Goal: Information Seeking & Learning: Learn about a topic

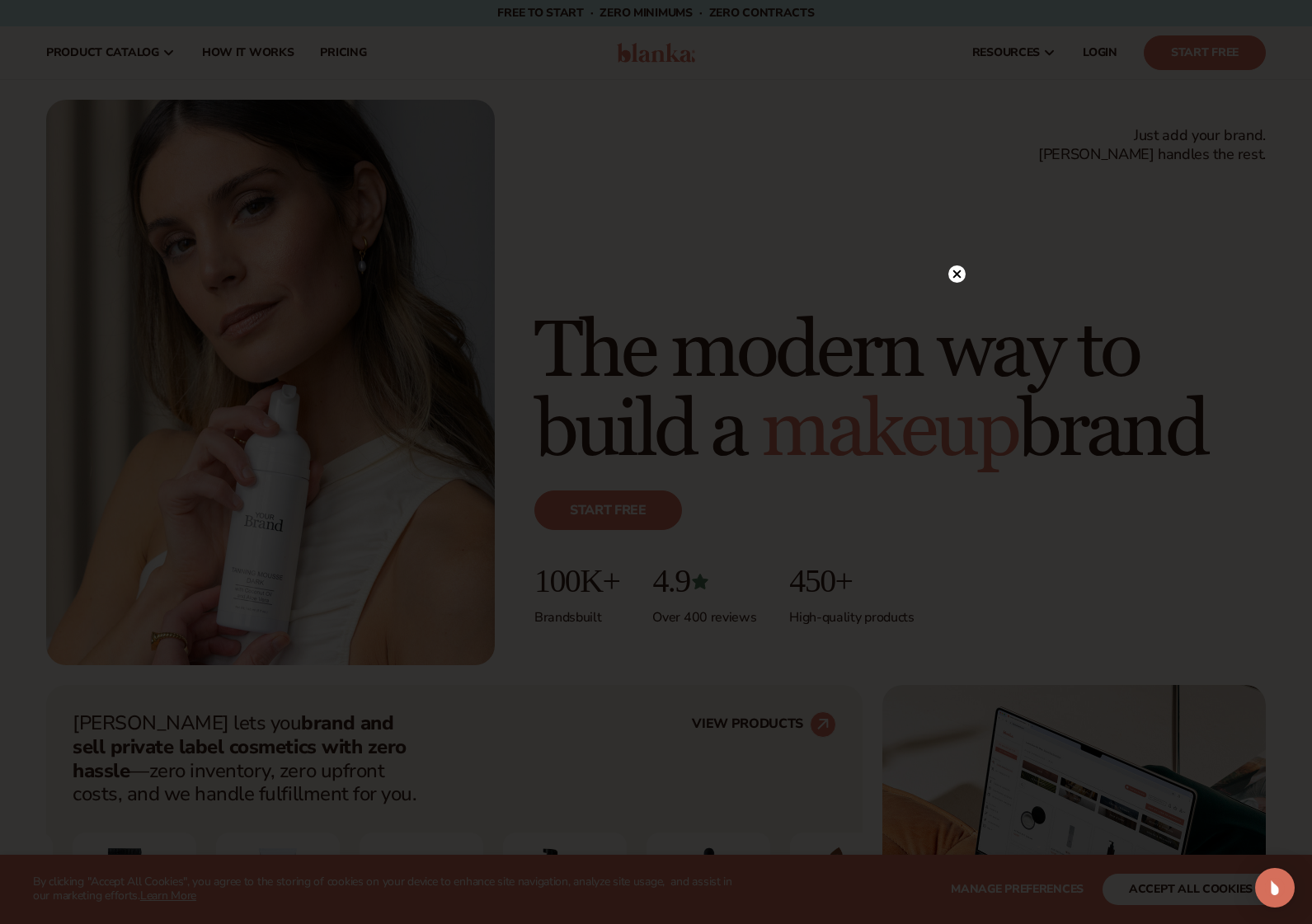
click at [956, 272] on circle at bounding box center [956, 274] width 18 height 18
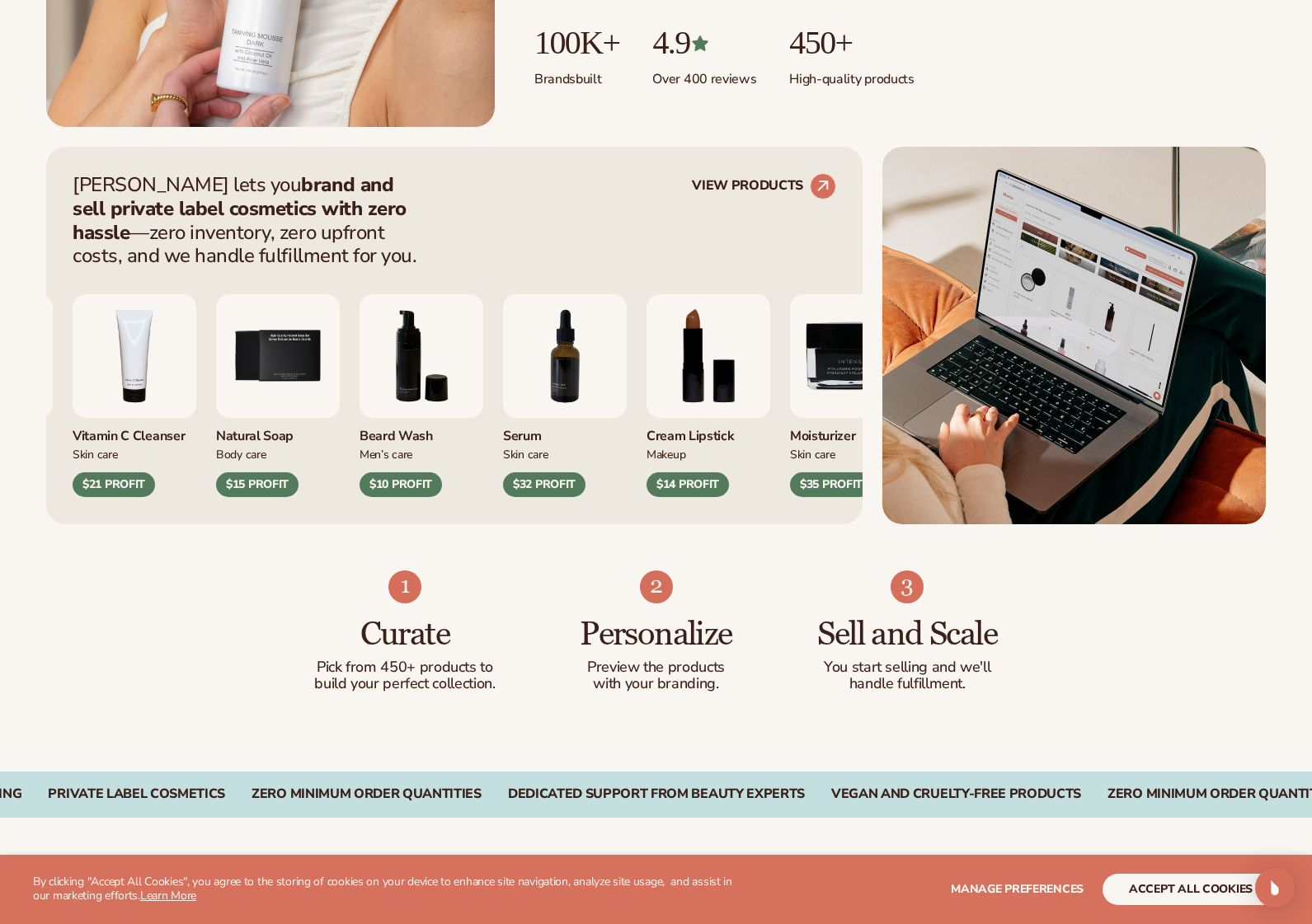
scroll to position [553, 0]
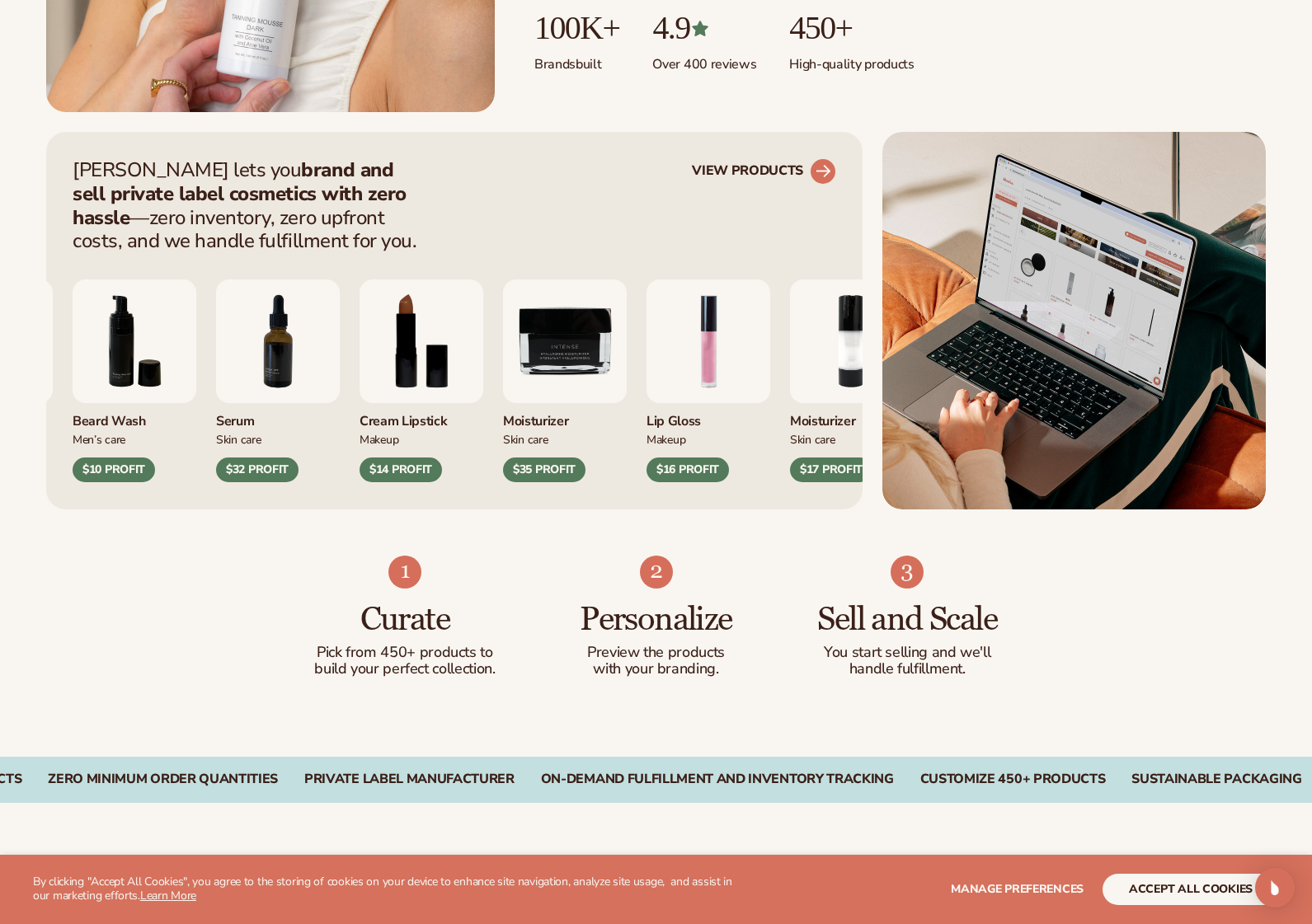
click at [750, 169] on link "VIEW PRODUCTS" at bounding box center [763, 171] width 144 height 26
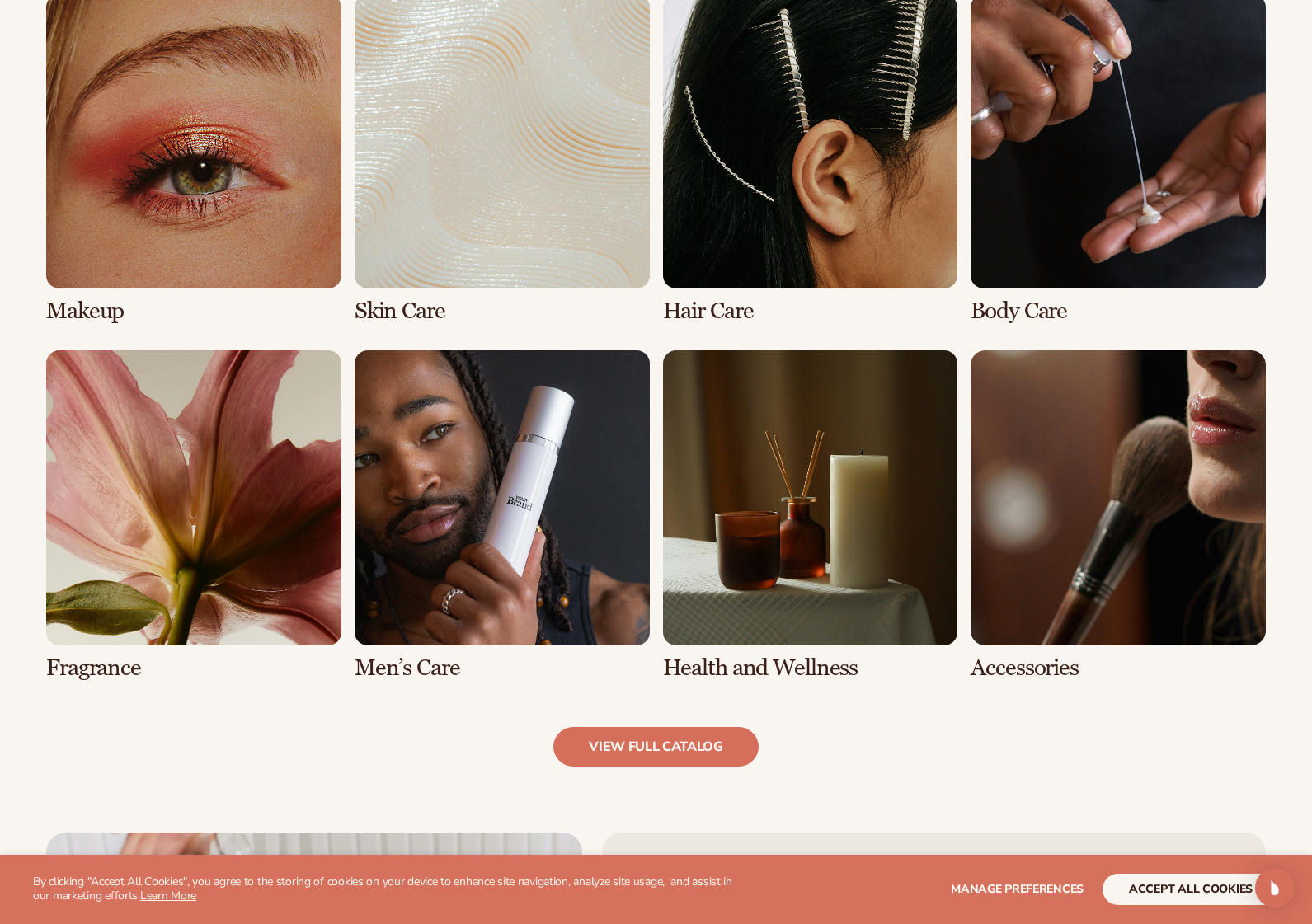
scroll to position [1248, 0]
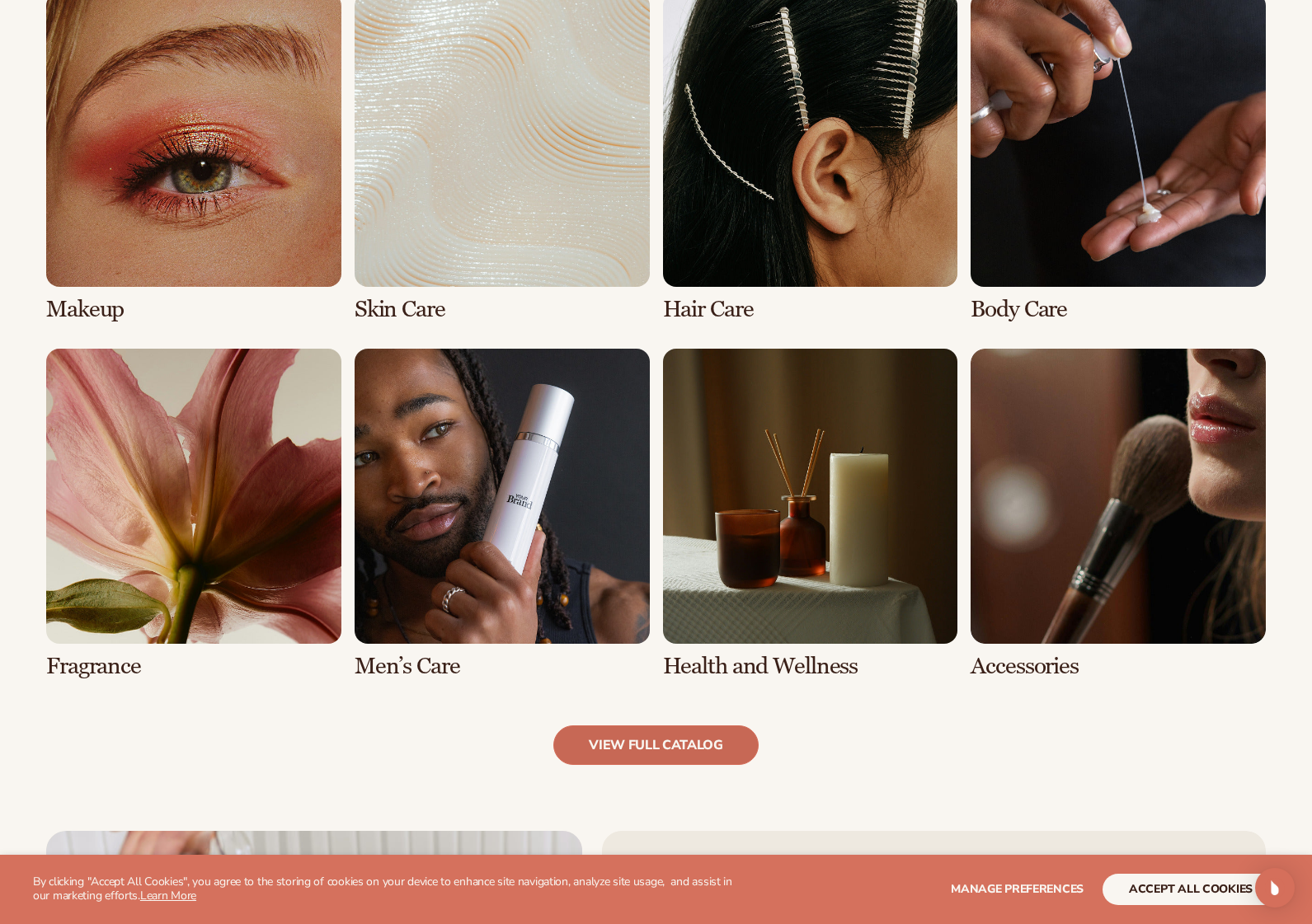
click at [700, 739] on link "view full catalog" at bounding box center [655, 744] width 205 height 40
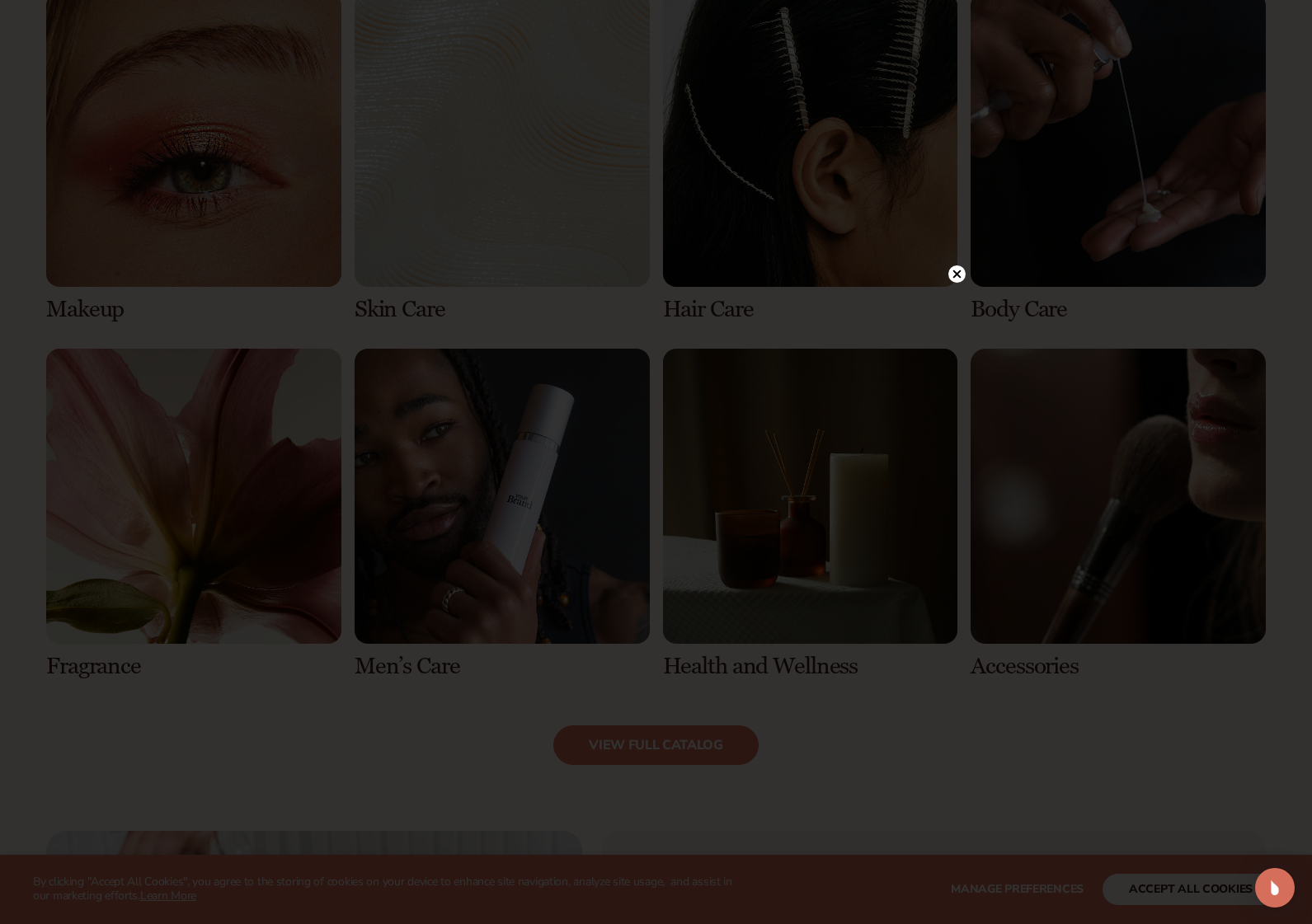
click at [953, 267] on circle at bounding box center [956, 274] width 18 height 18
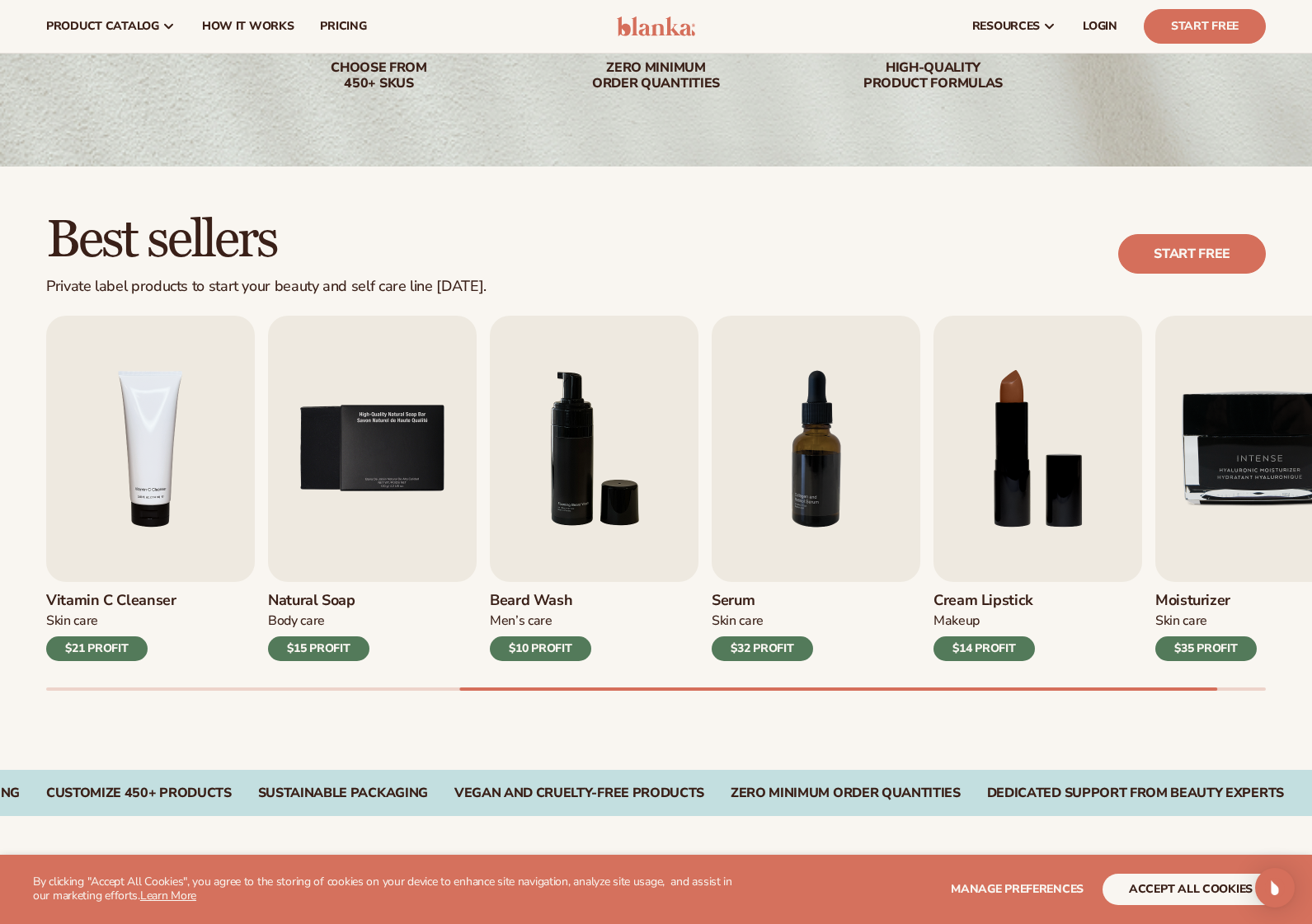
scroll to position [276, 0]
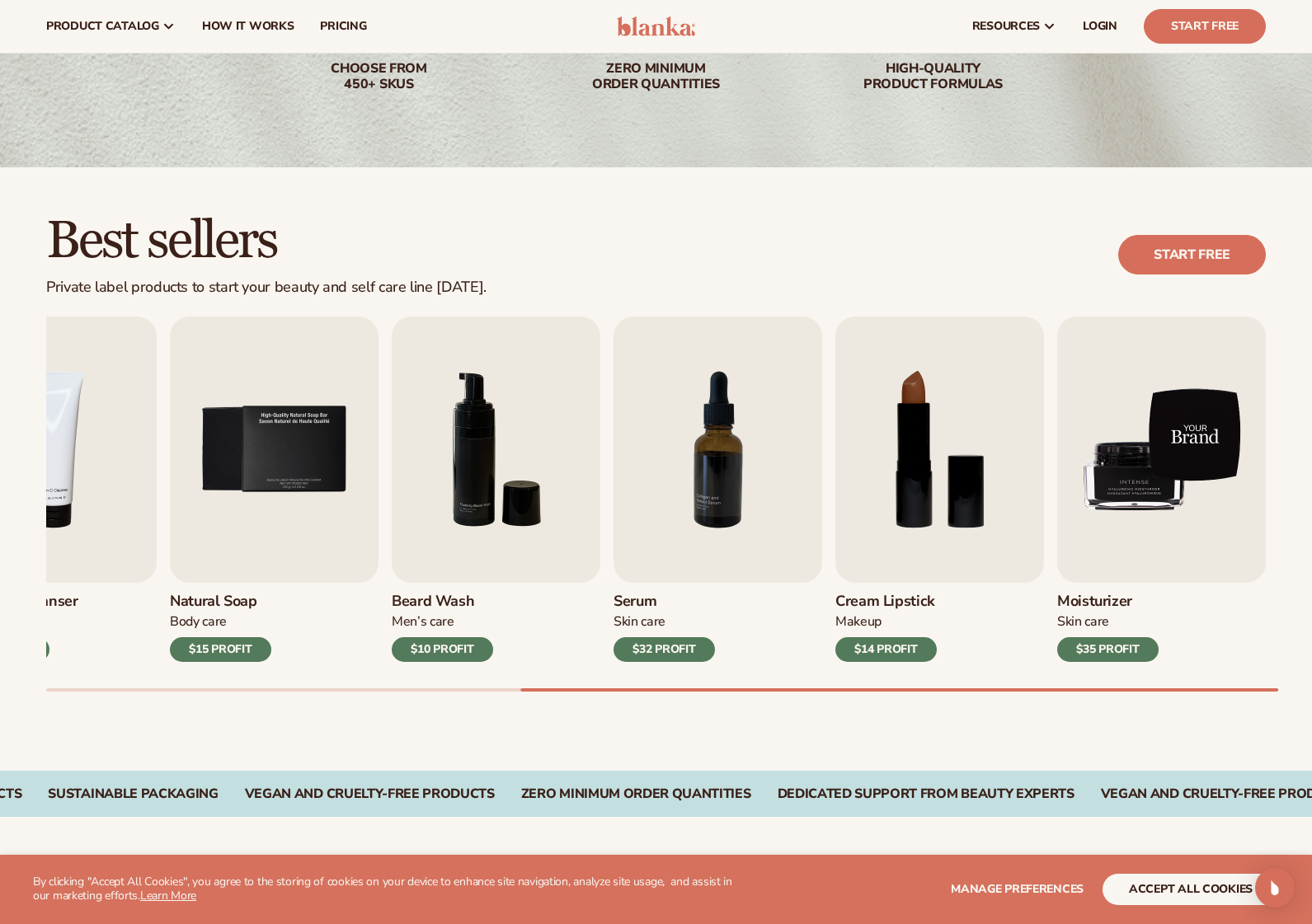
click at [1152, 467] on img "9 / 9" at bounding box center [1161, 449] width 208 height 266
click at [1191, 436] on img "9 / 9" at bounding box center [1161, 449] width 208 height 266
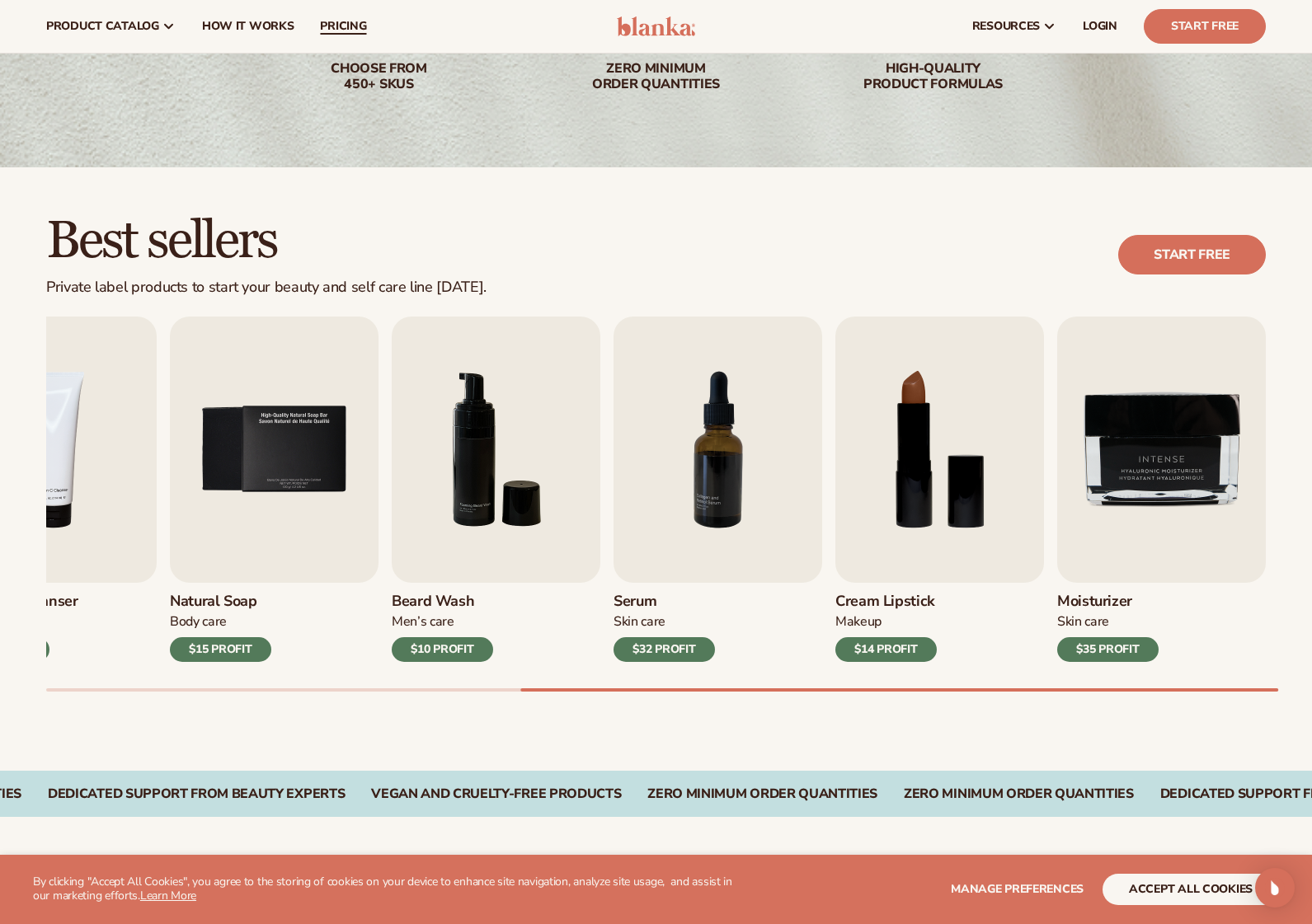
click at [355, 20] on span "pricing" at bounding box center [342, 26] width 46 height 13
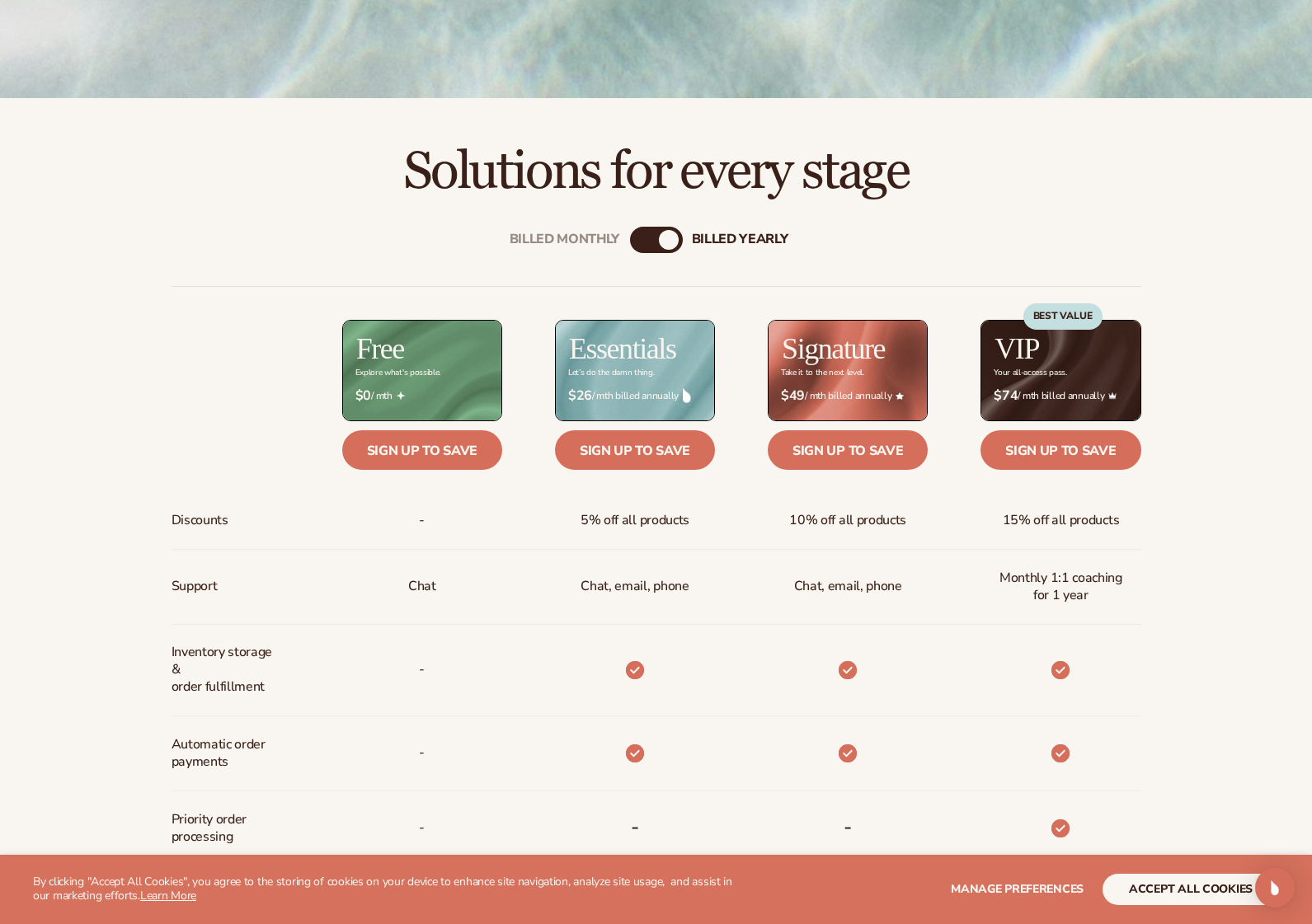
scroll to position [472, 0]
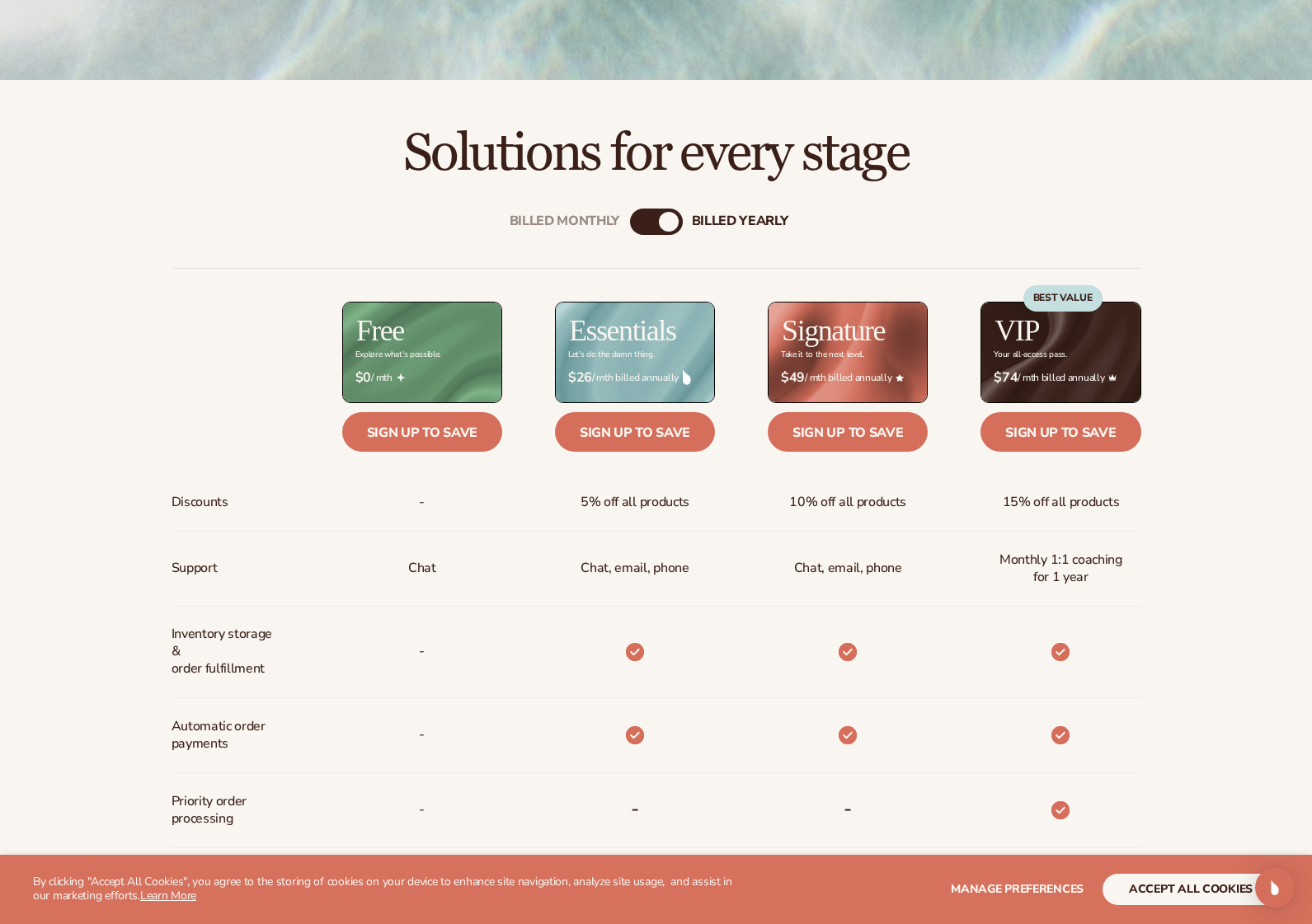
click at [645, 218] on div "Billed Monthly" at bounding box center [639, 221] width 19 height 19
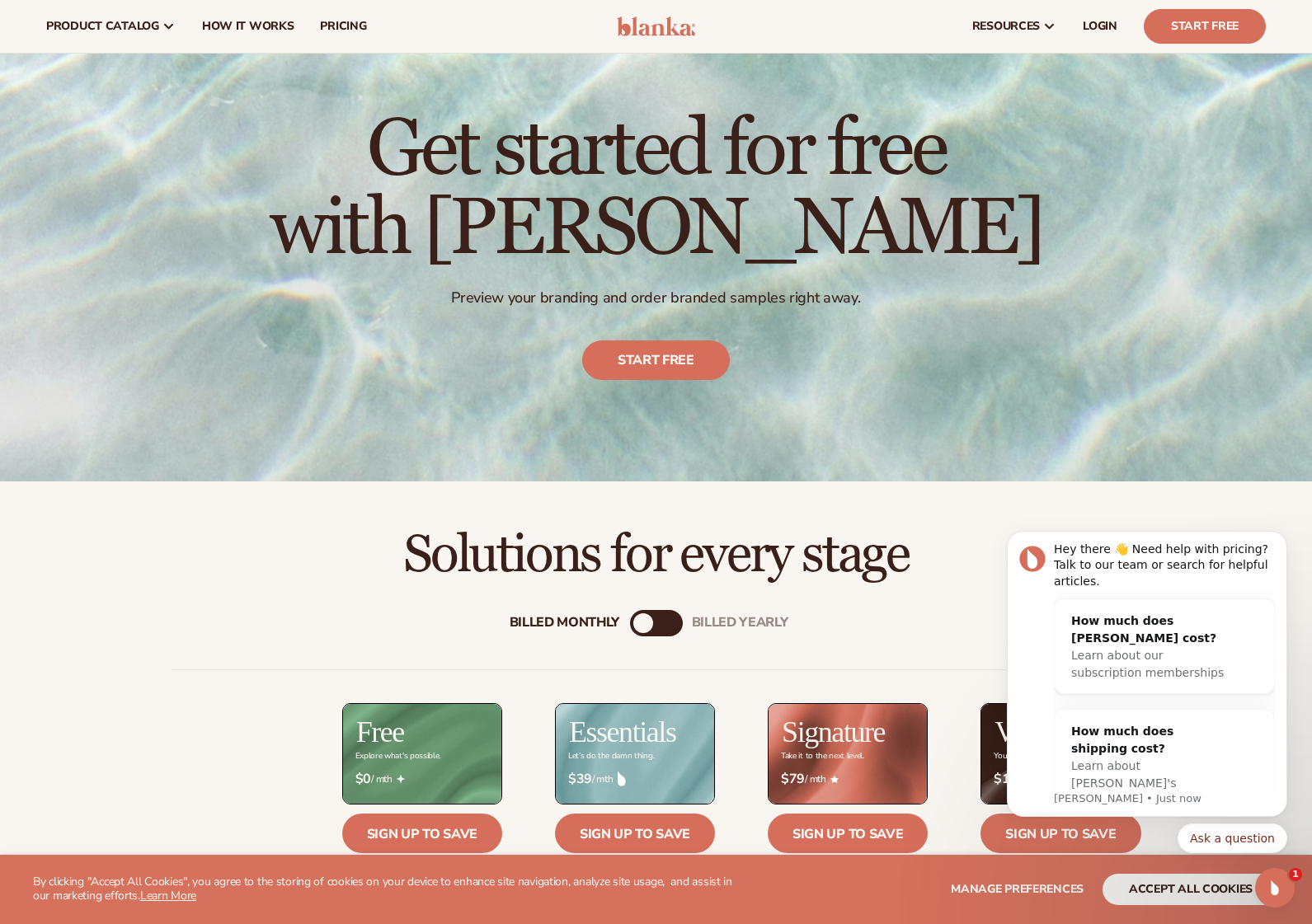
scroll to position [0, 0]
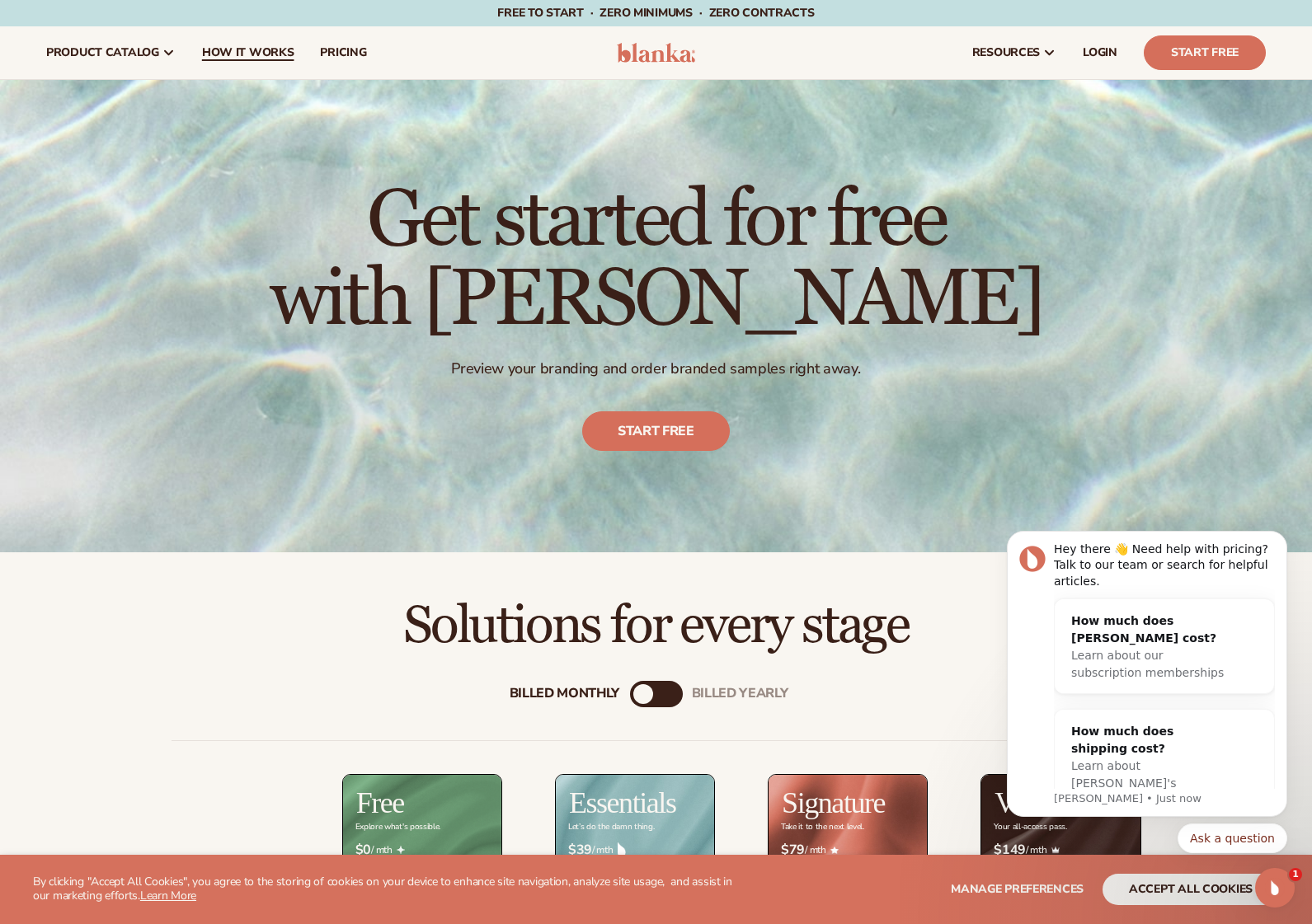
click at [246, 52] on span "How It Works" at bounding box center [249, 53] width 93 height 13
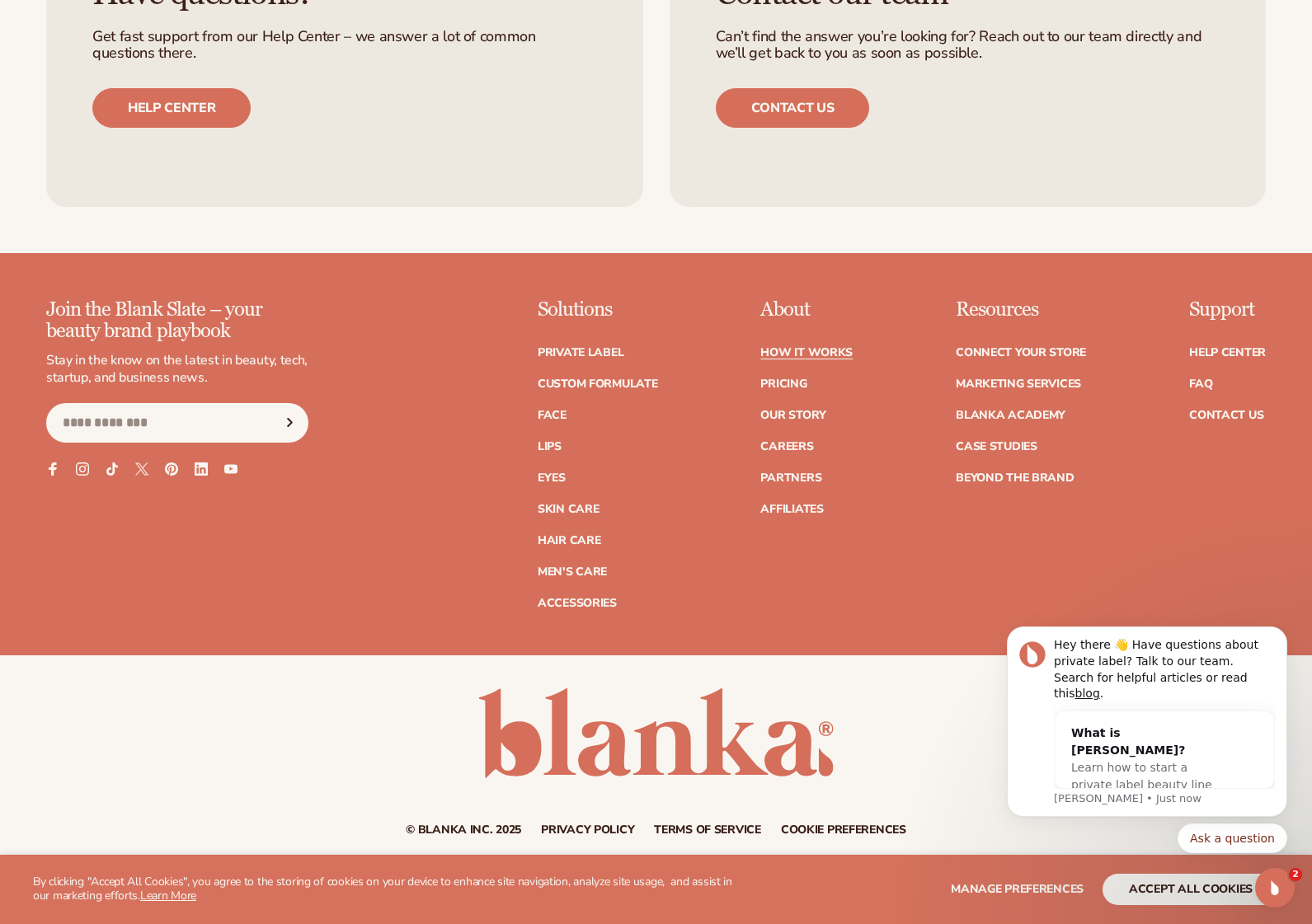
scroll to position [3679, 0]
click at [1210, 416] on link "Contact Us" at bounding box center [1226, 415] width 74 height 12
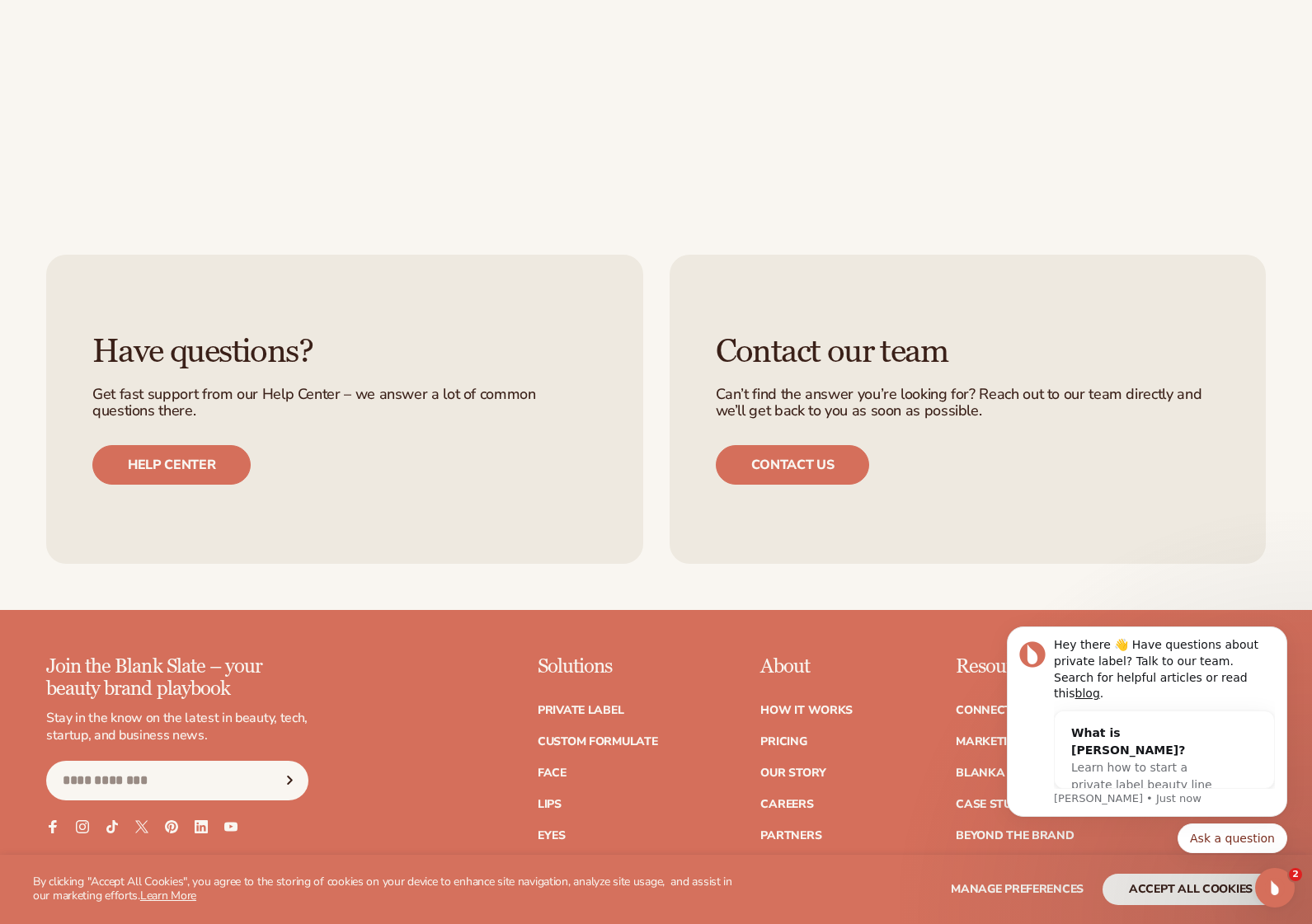
scroll to position [1255, 0]
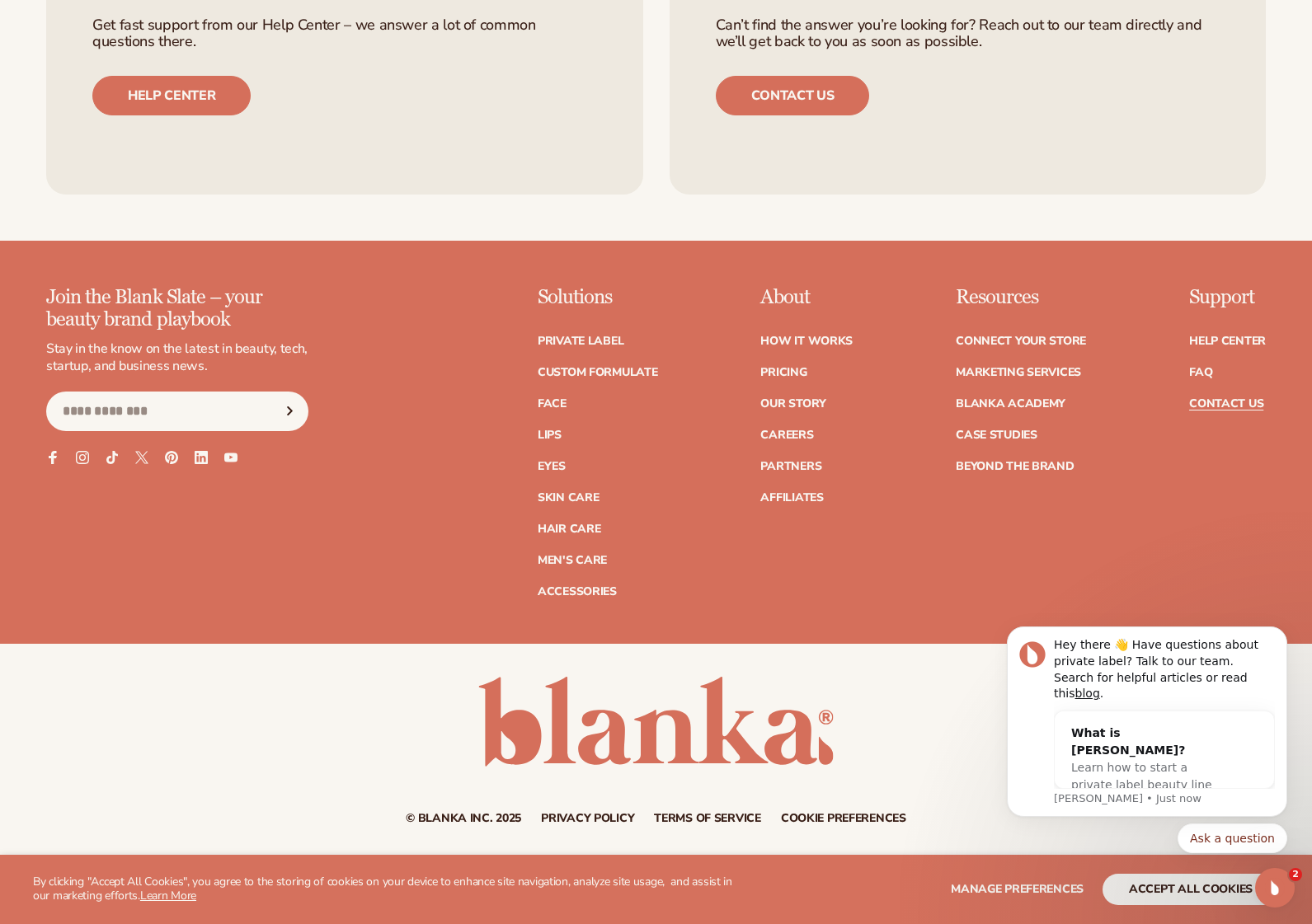
click at [700, 814] on link "Terms of service" at bounding box center [707, 819] width 107 height 12
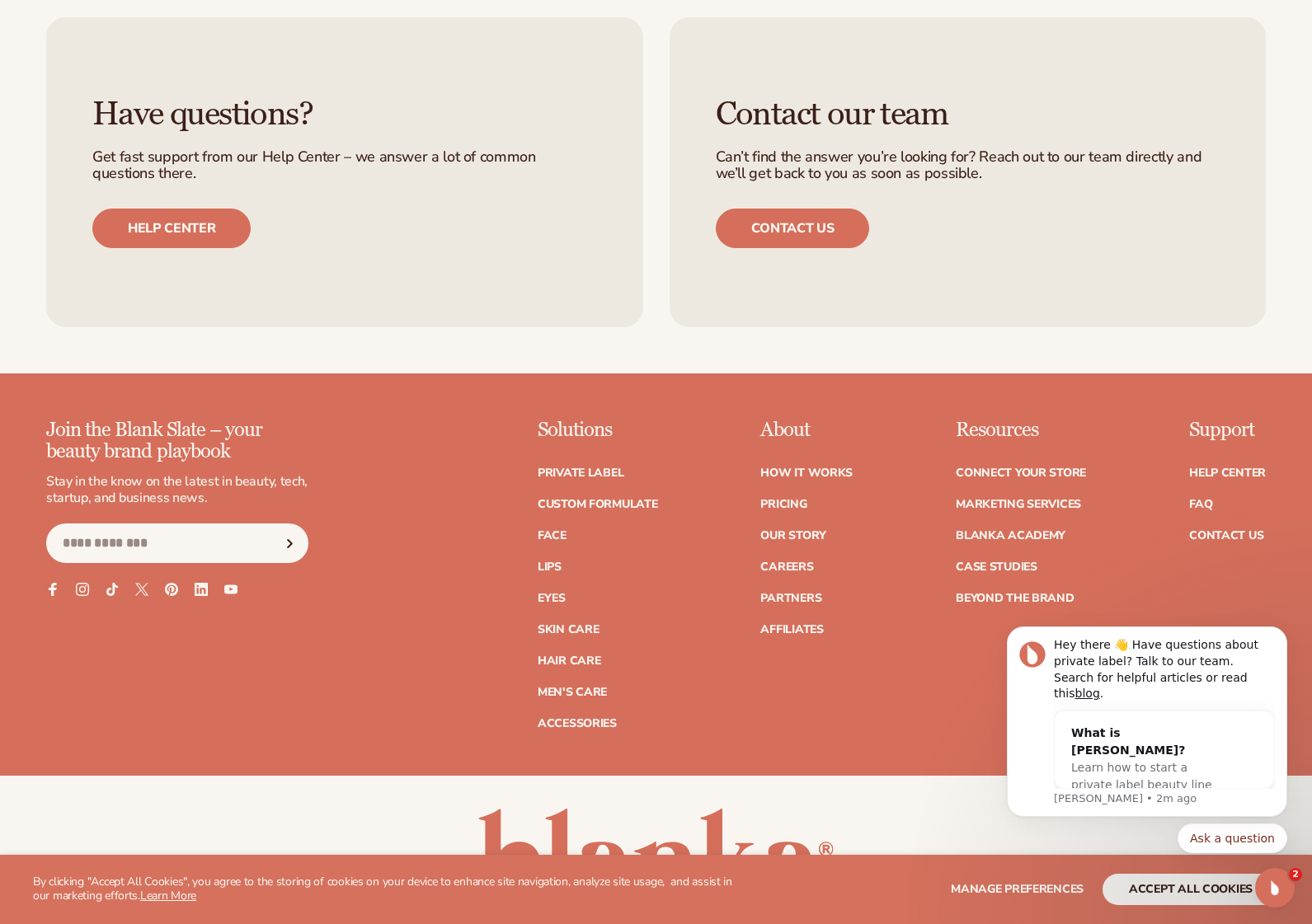
scroll to position [13358, 0]
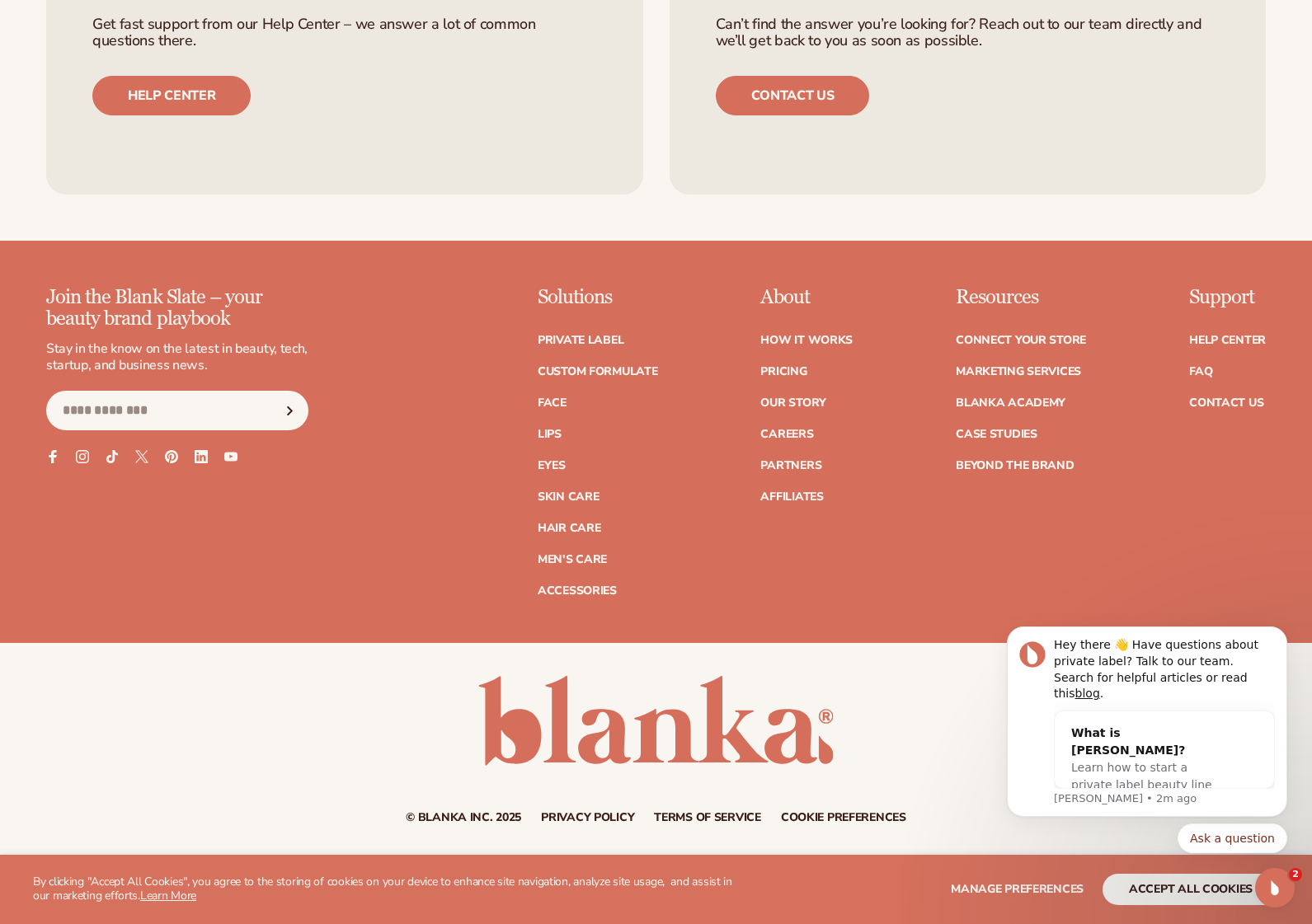
click at [619, 814] on link "Privacy policy" at bounding box center [587, 818] width 93 height 12
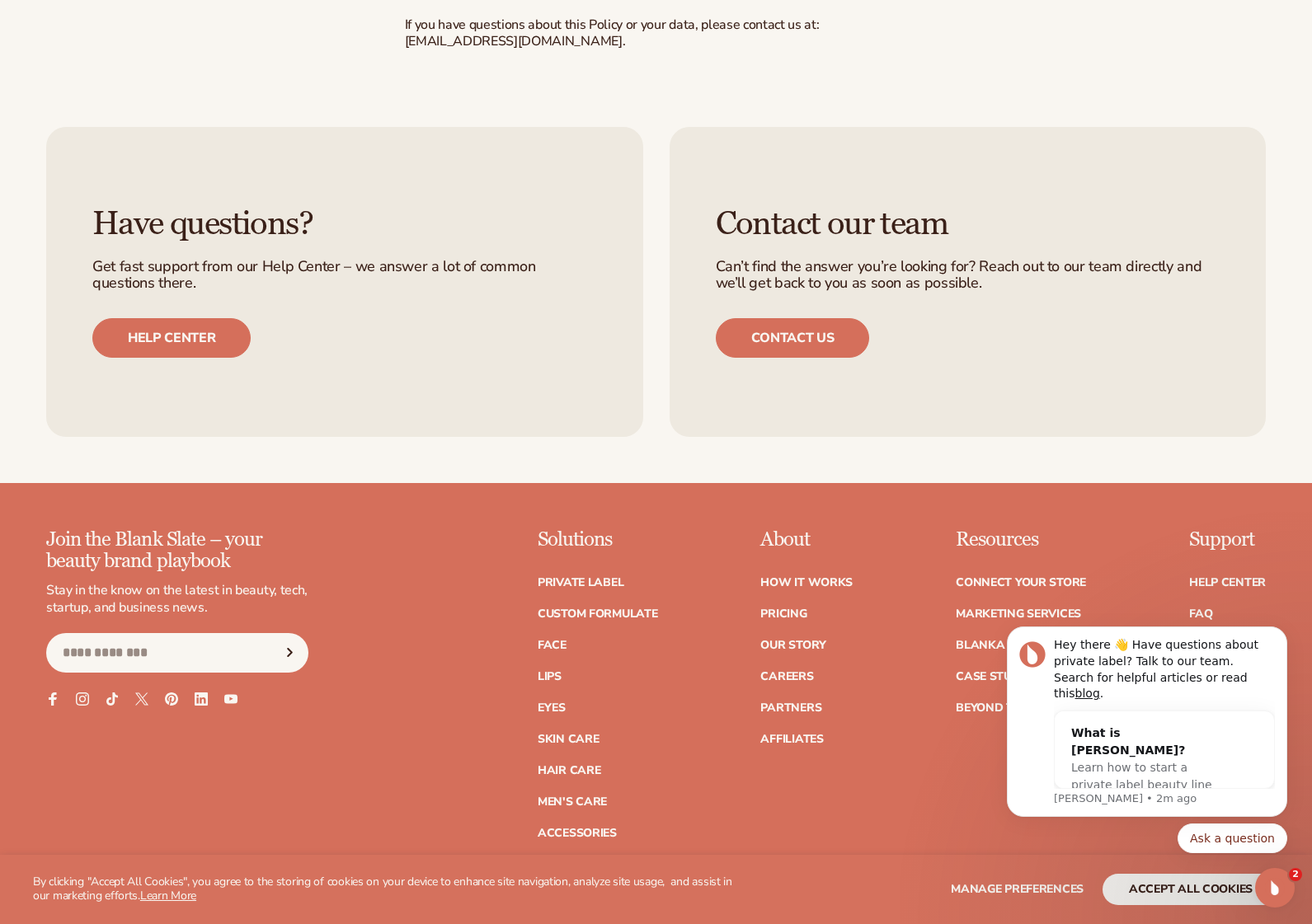
scroll to position [6093, 0]
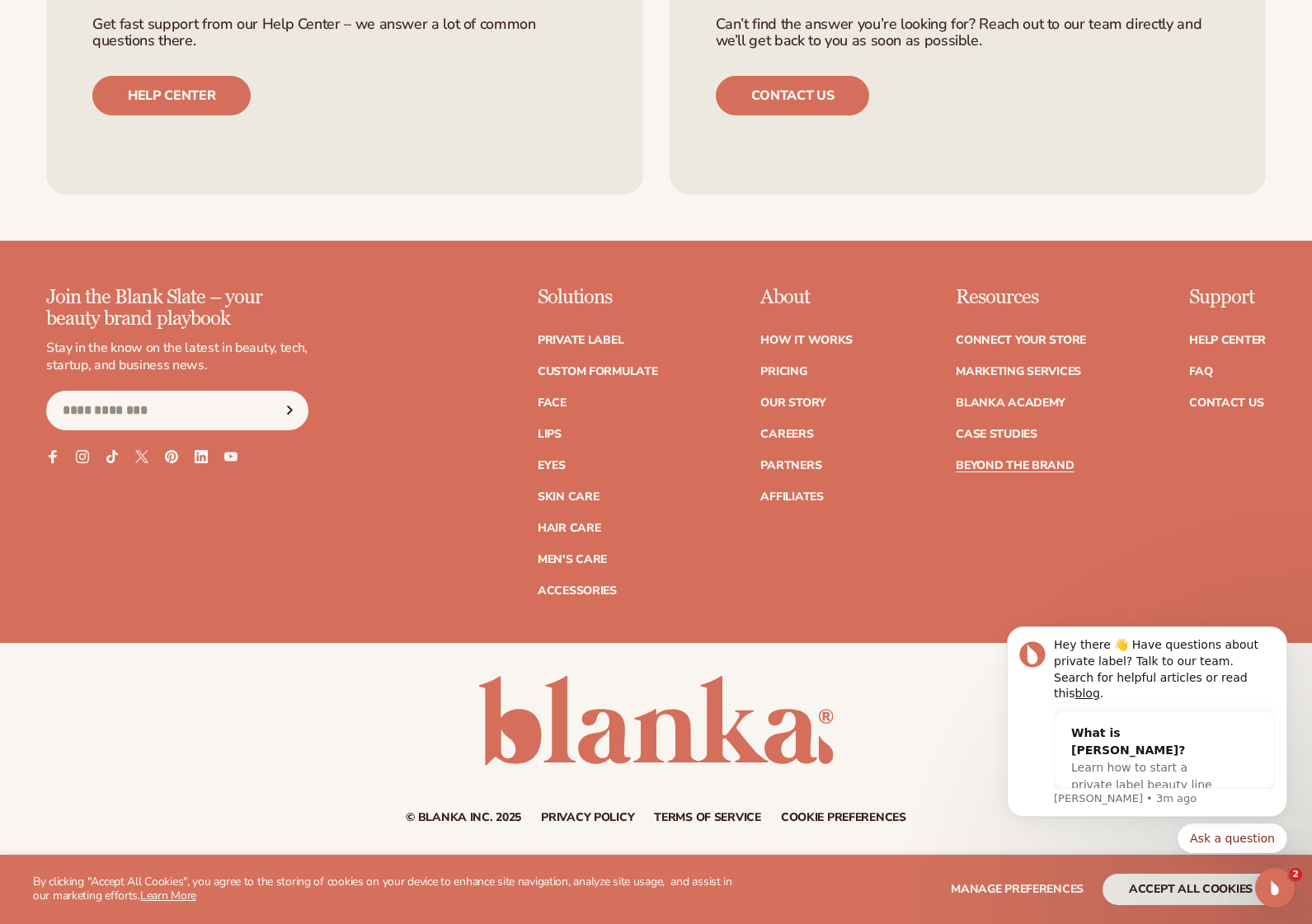
click at [1007, 468] on link "Beyond the brand" at bounding box center [1014, 466] width 119 height 12
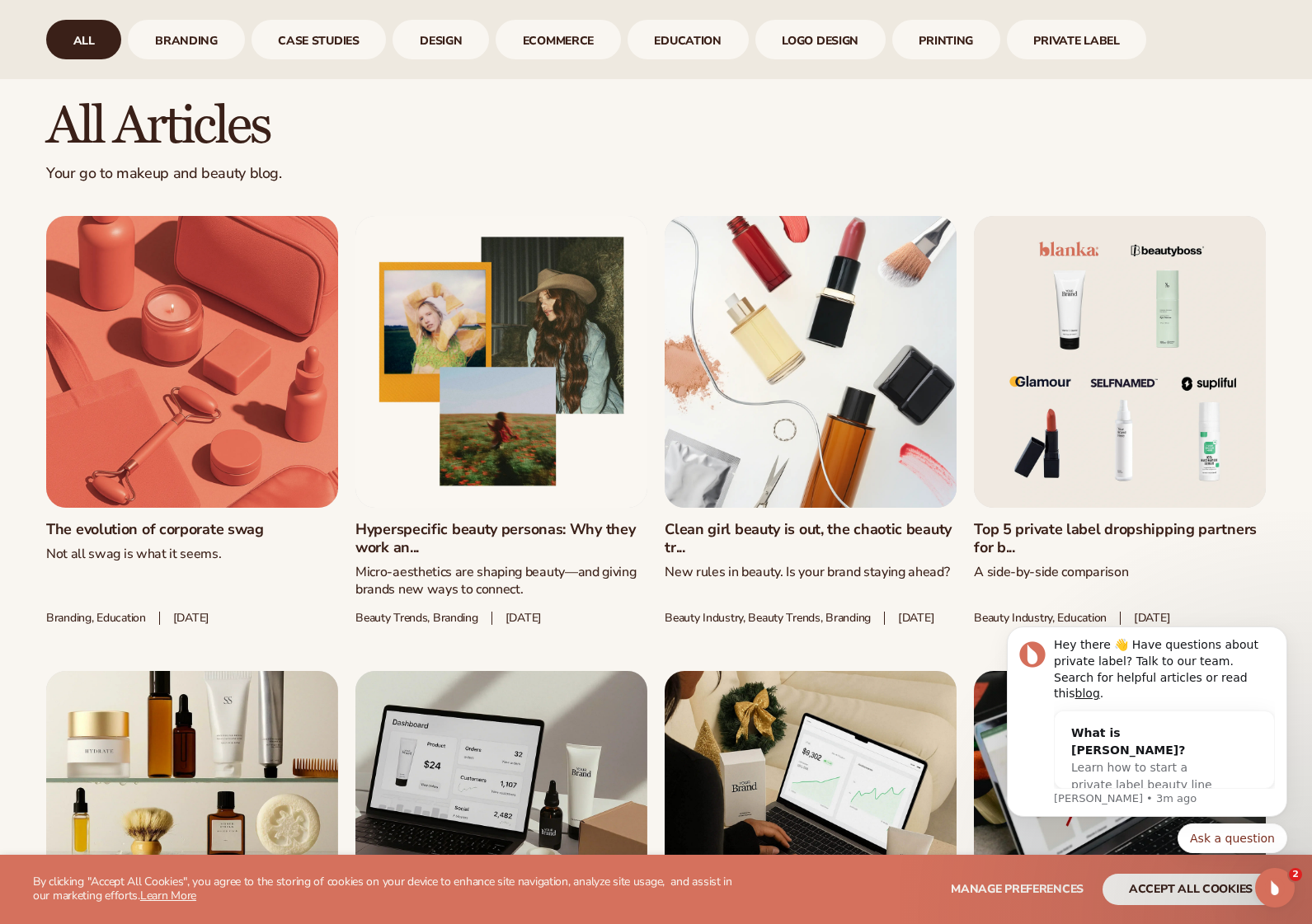
scroll to position [753, 0]
click at [1141, 887] on button "accept all cookies" at bounding box center [1190, 889] width 176 height 31
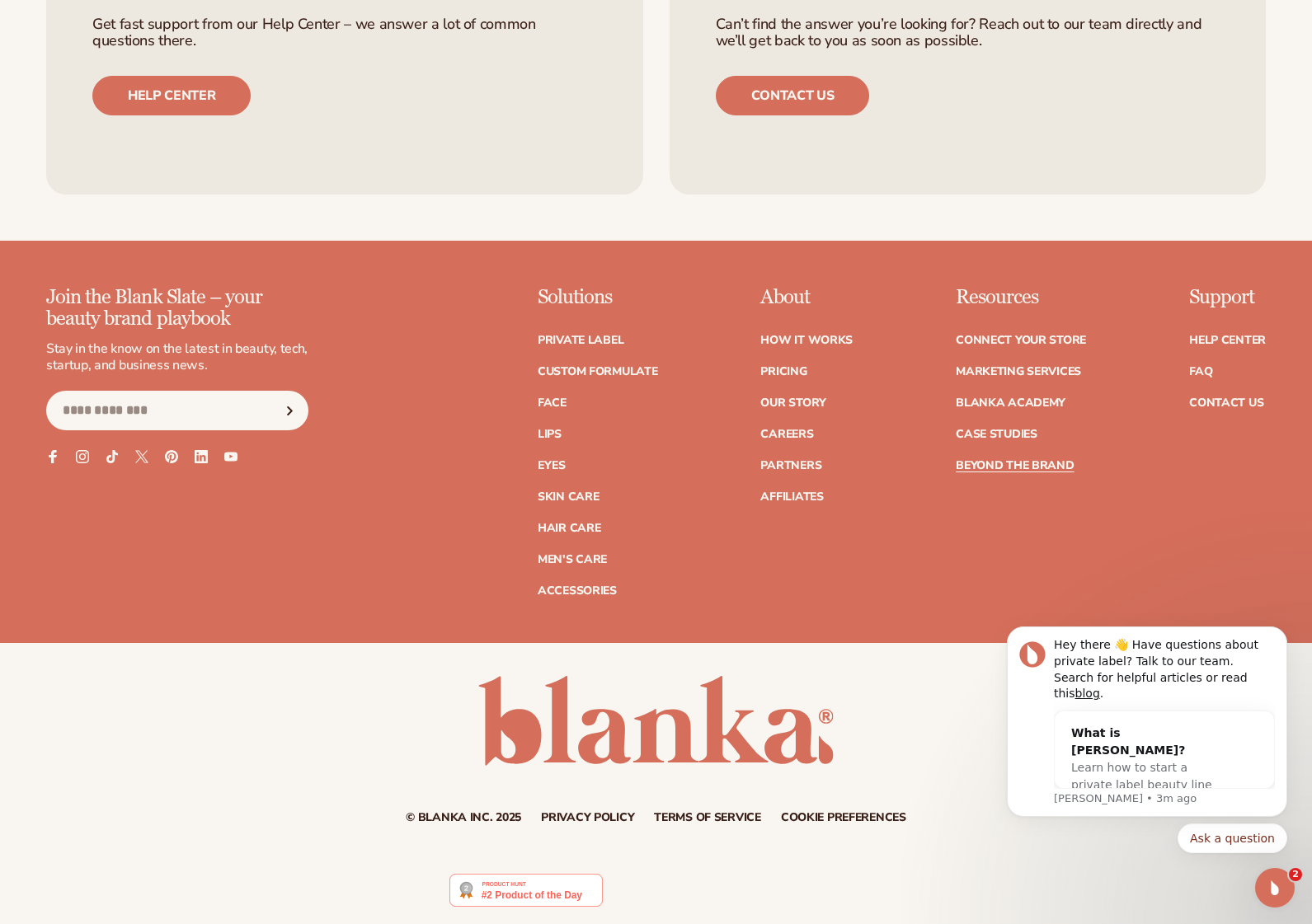
scroll to position [4155, 0]
click at [204, 455] on icon at bounding box center [201, 457] width 14 height 14
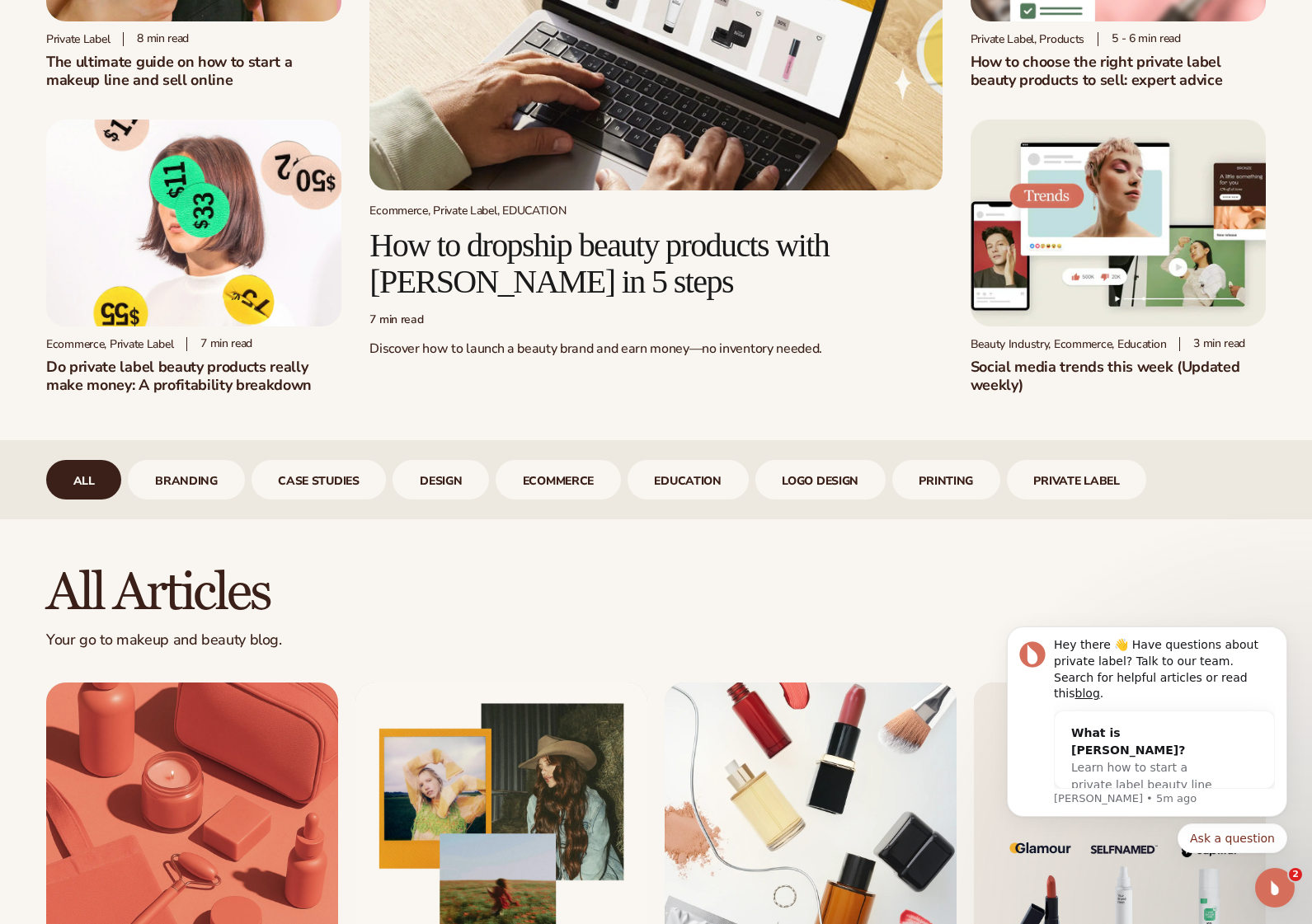
scroll to position [0, 0]
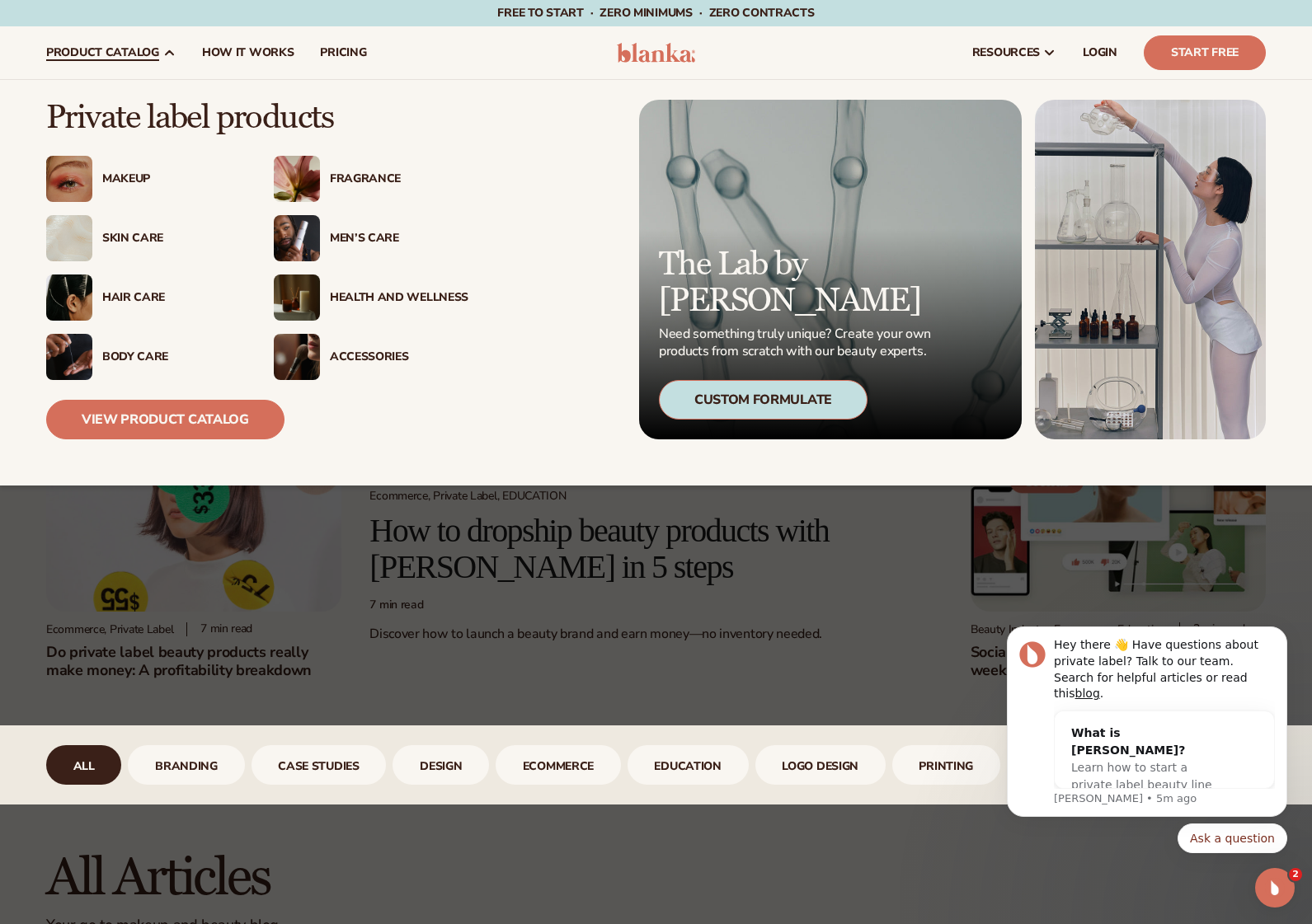
click at [335, 299] on div "Health And Wellness" at bounding box center [399, 298] width 138 height 14
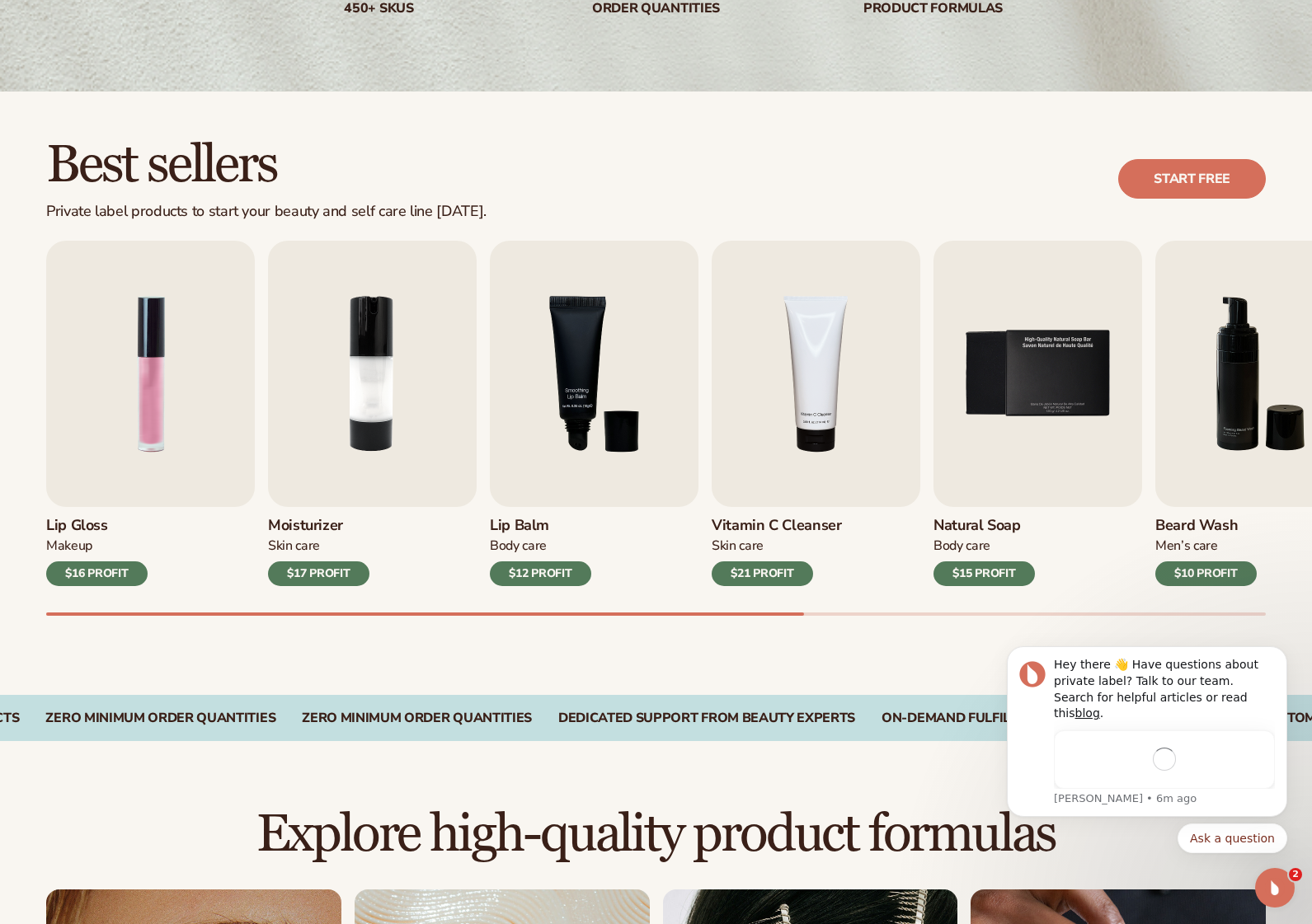
scroll to position [352, 0]
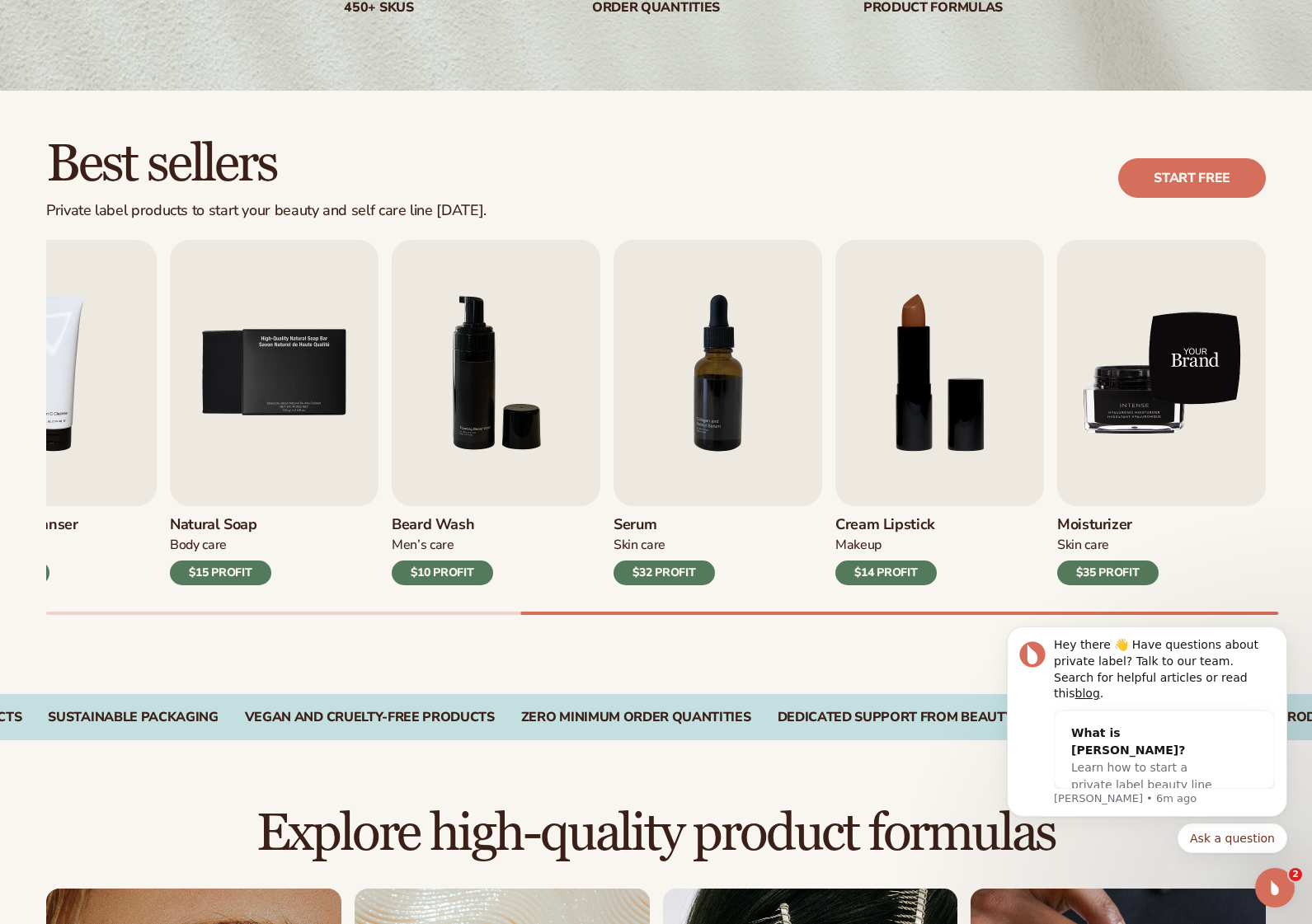
click at [1134, 406] on img "9 / 9" at bounding box center [1161, 373] width 208 height 266
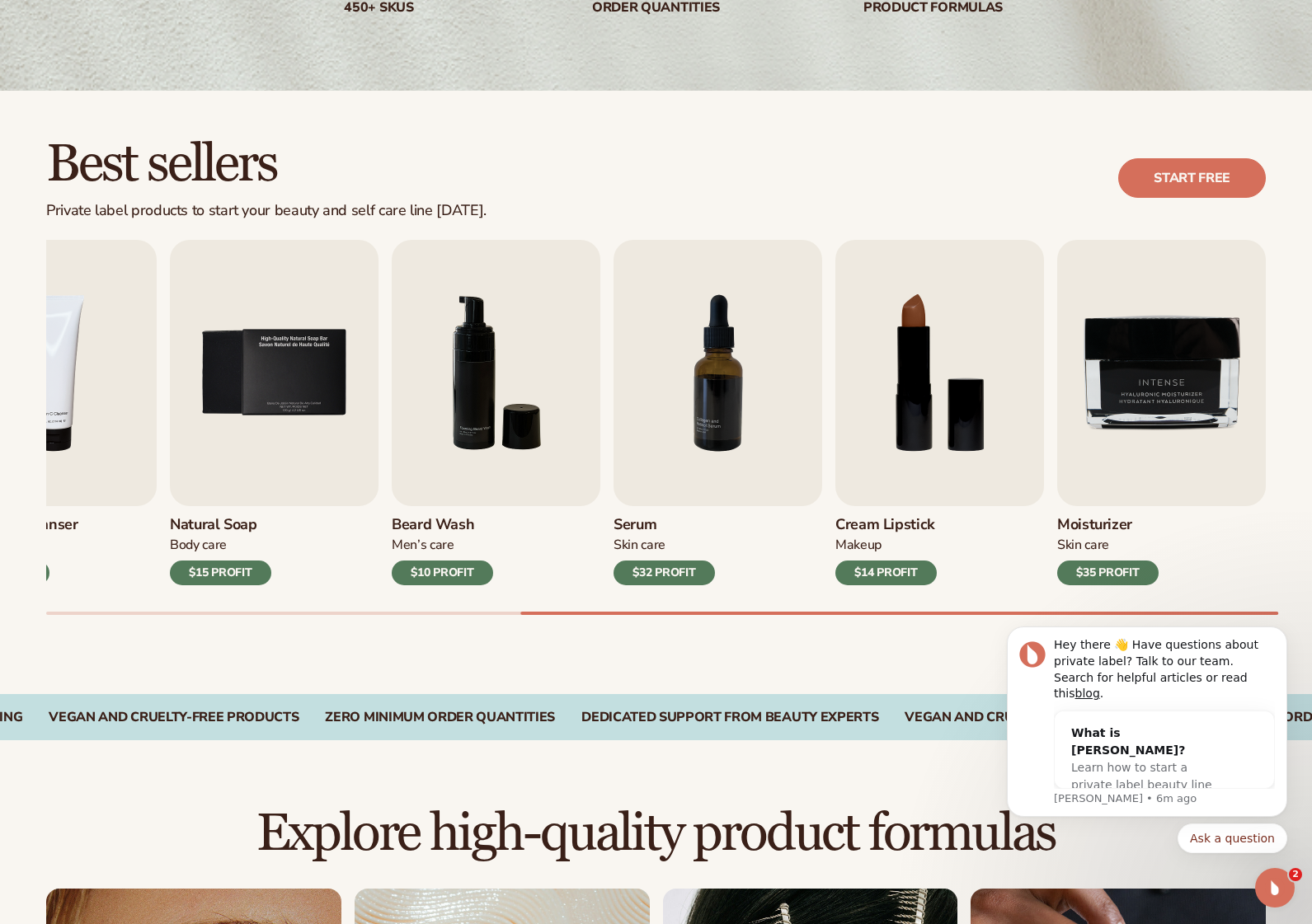
click at [1115, 534] on h3 "Moisturizer" at bounding box center [1108, 525] width 101 height 19
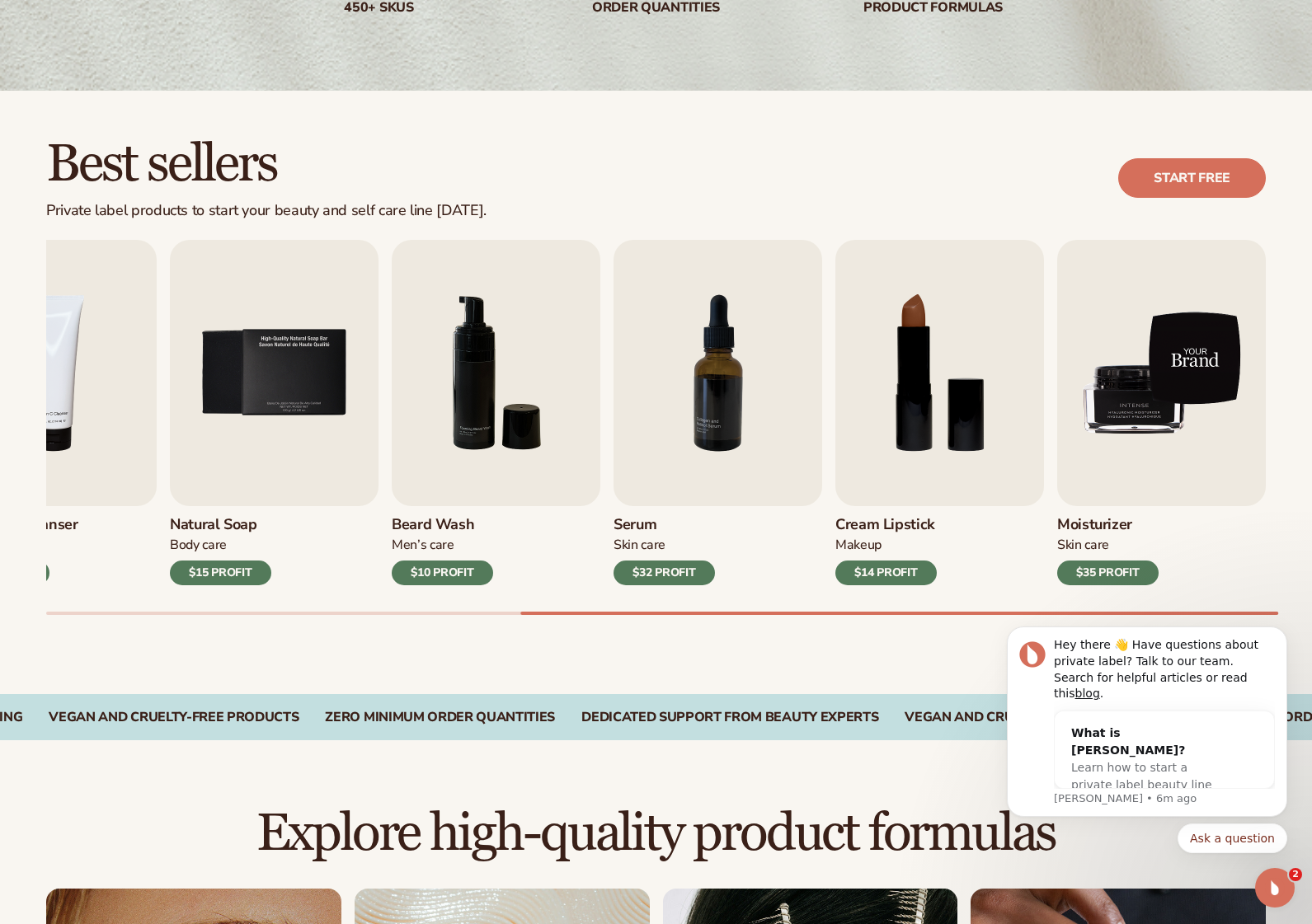
click at [1156, 401] on img "9 / 9" at bounding box center [1161, 373] width 208 height 266
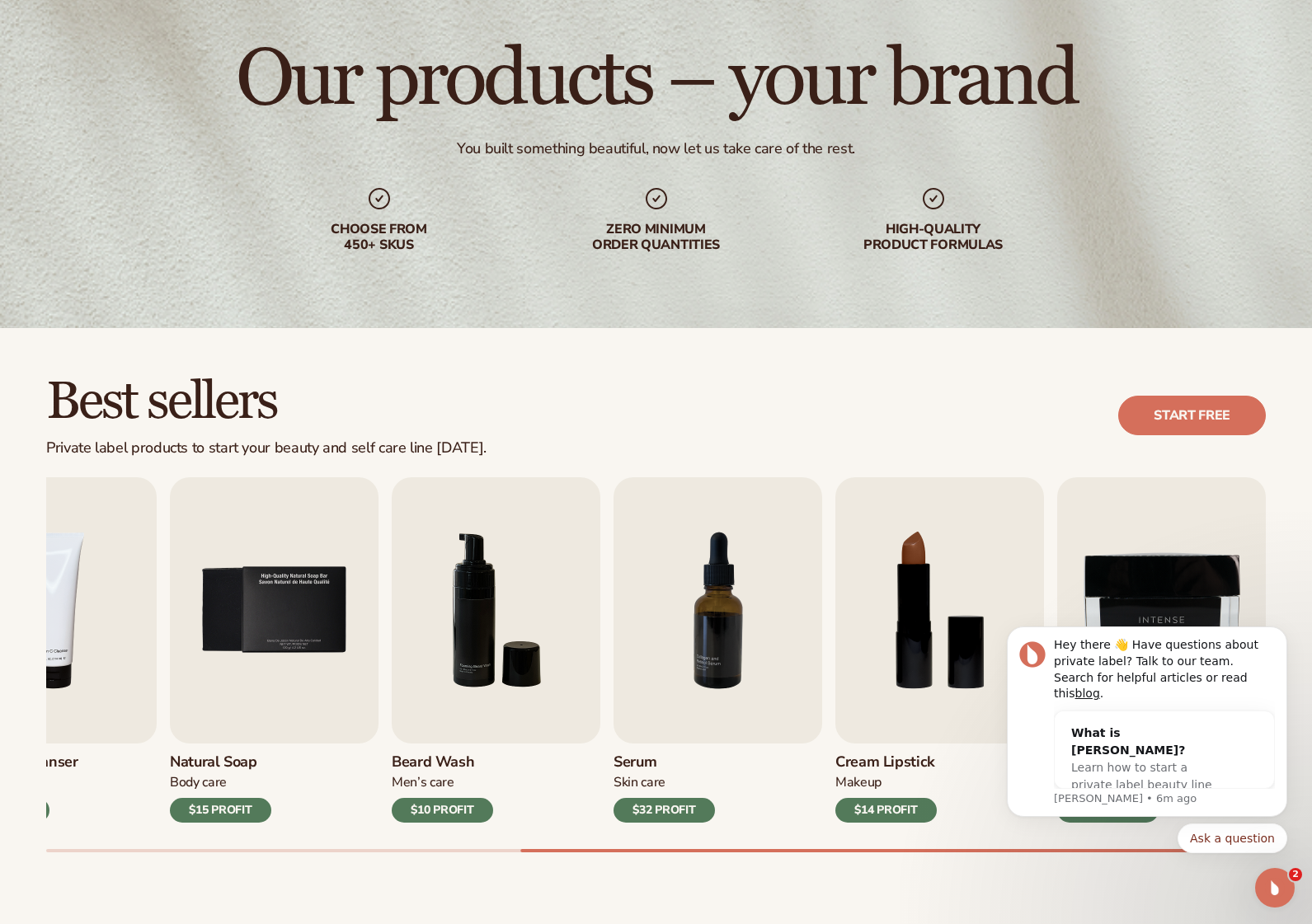
scroll to position [0, 0]
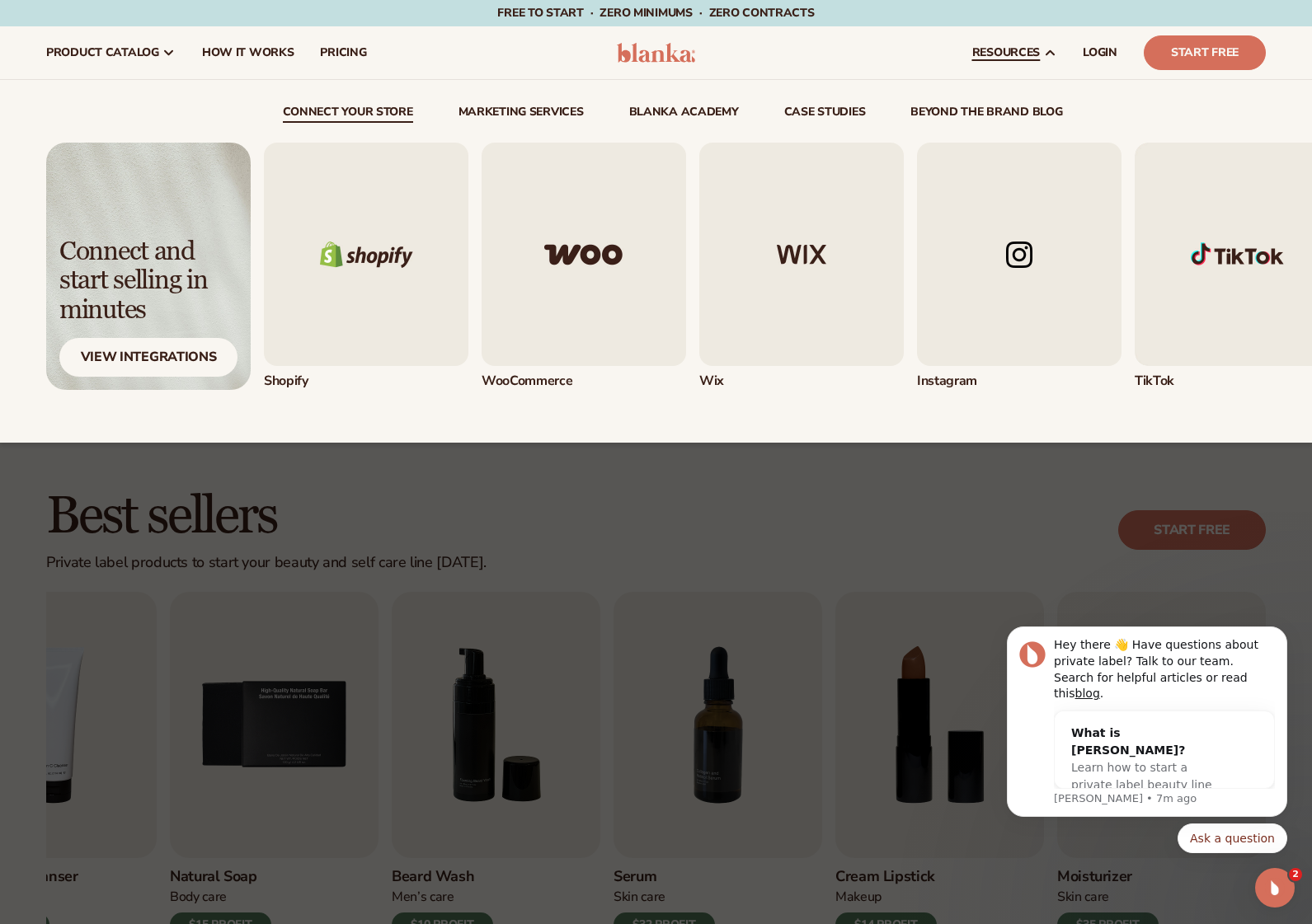
click at [978, 51] on span "resources" at bounding box center [1006, 53] width 67 height 13
click at [335, 266] on img "1 / 5" at bounding box center [366, 254] width 204 height 223
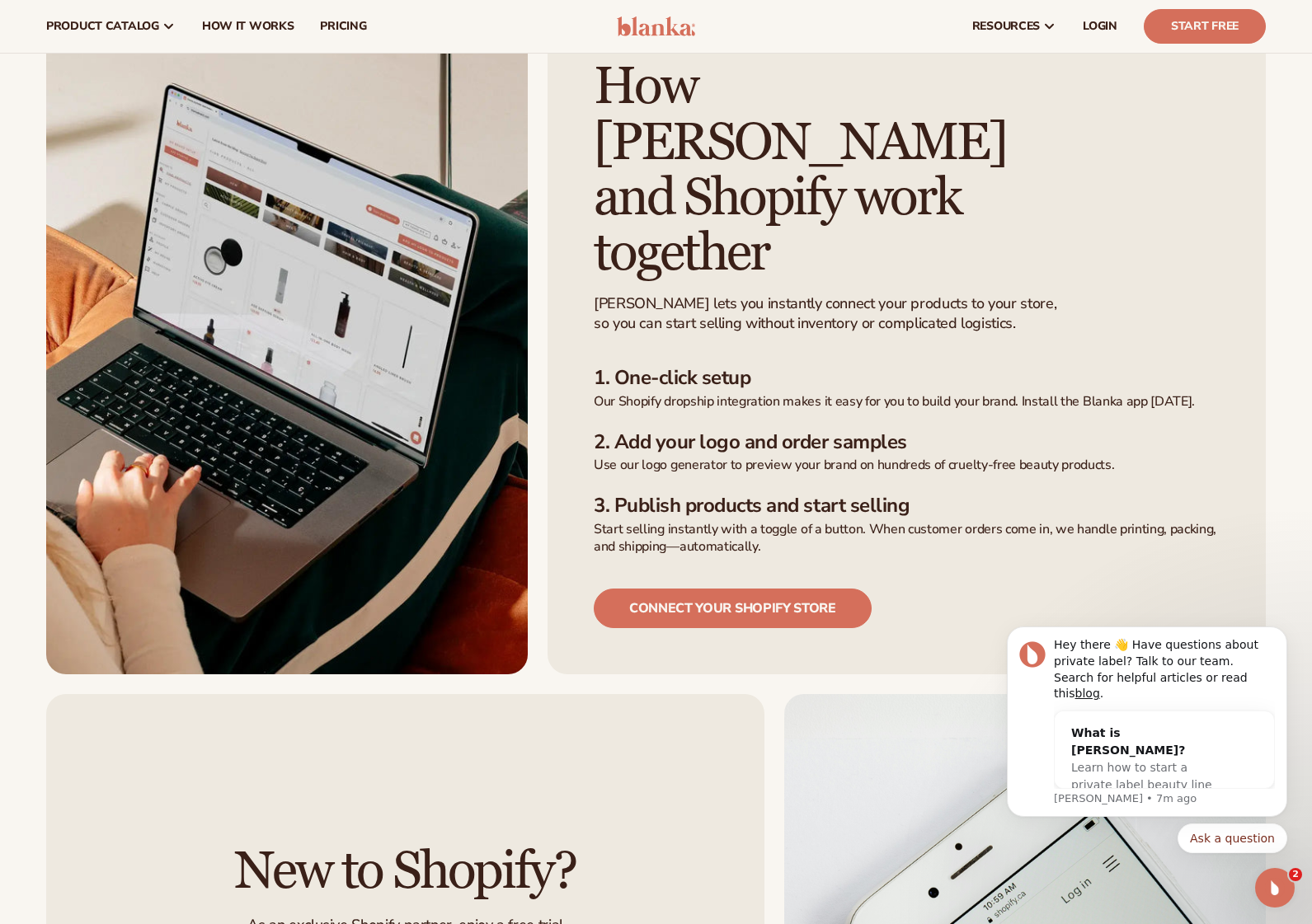
scroll to position [116, 0]
